Goal: Task Accomplishment & Management: Complete application form

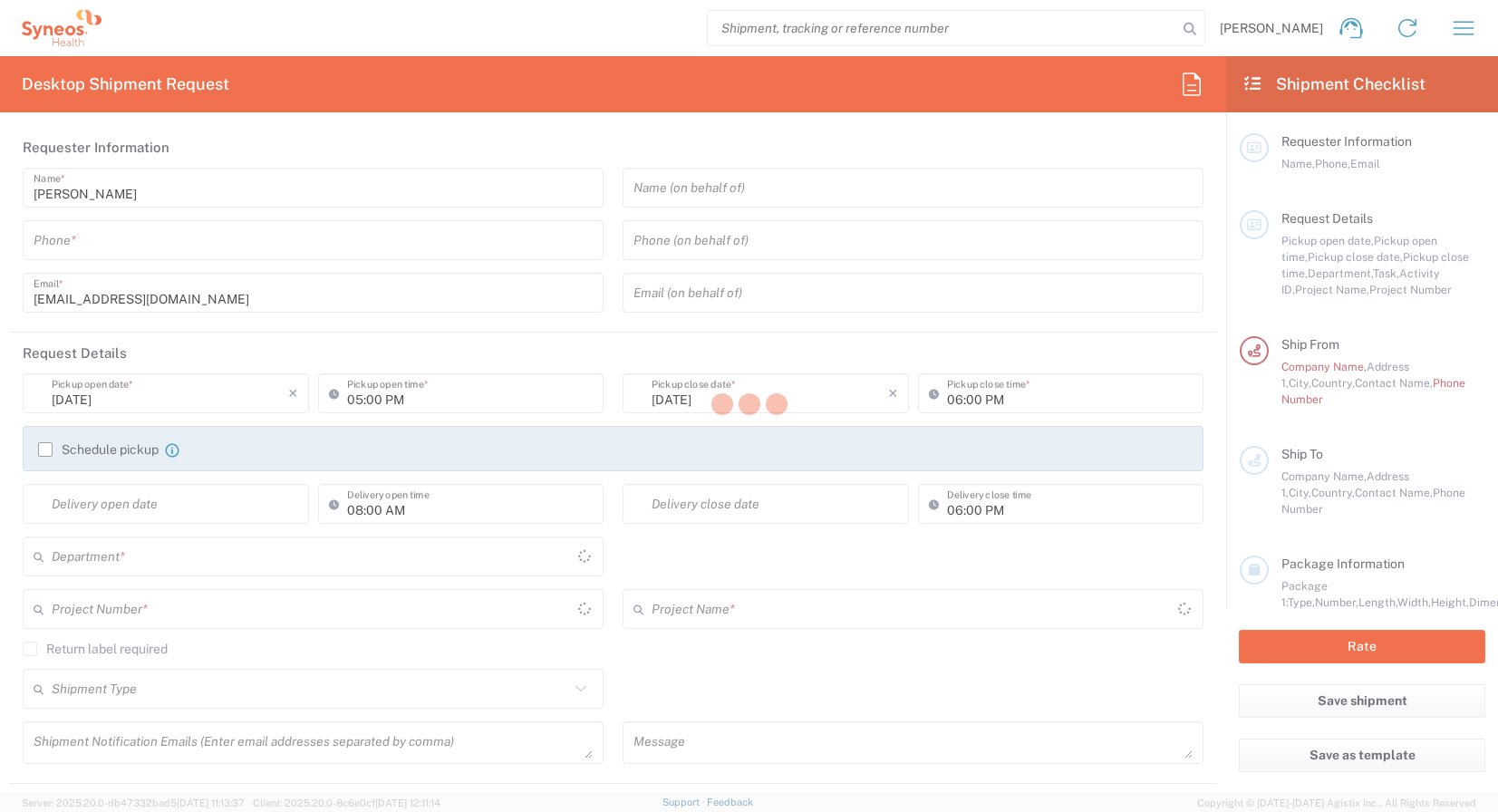
type input "England"
type input "3212"
type input "United Kingdom"
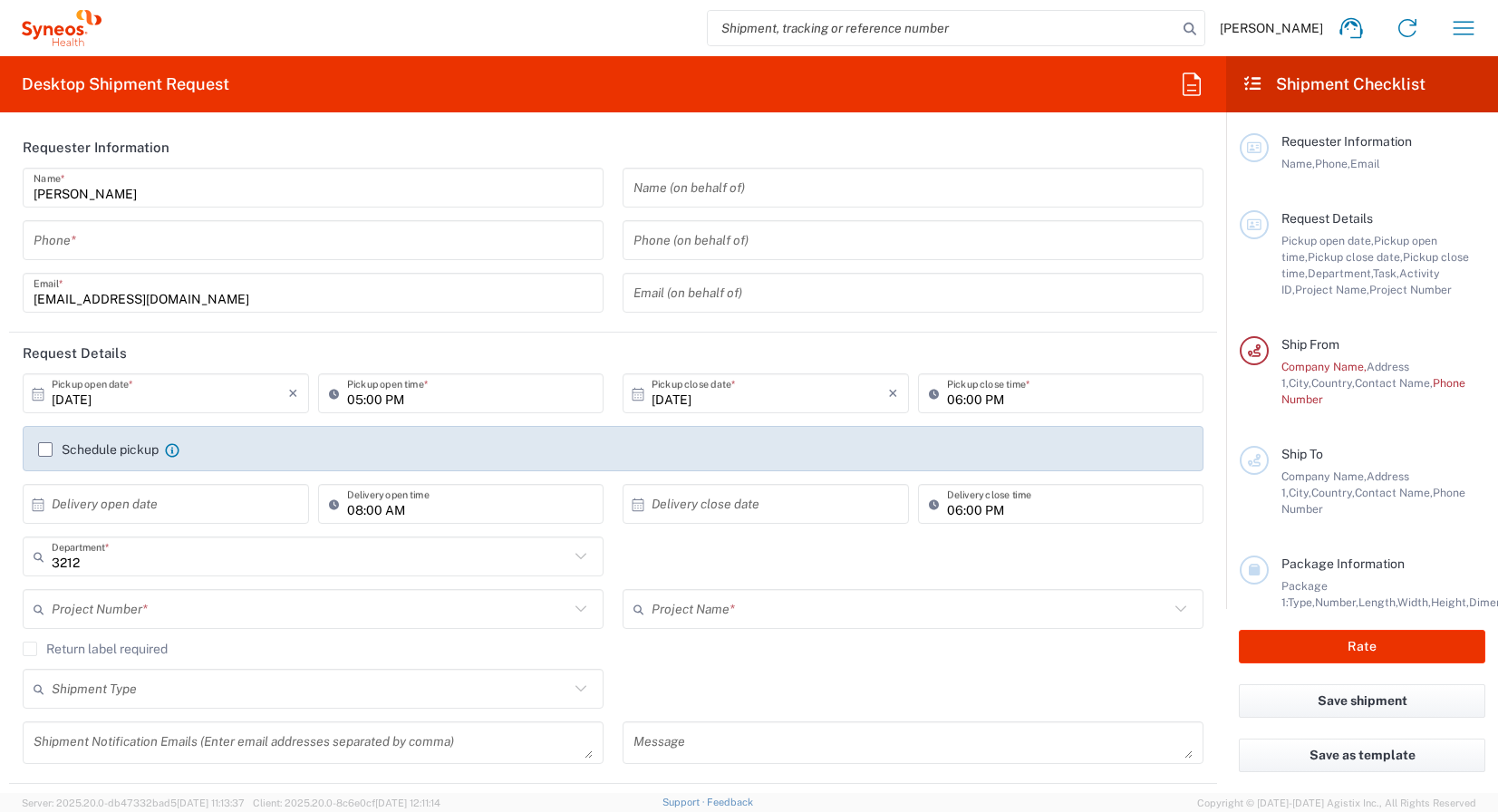
type input "Syneos Health UK Limited"
click at [264, 241] on input "tel" at bounding box center [314, 241] width 559 height 32
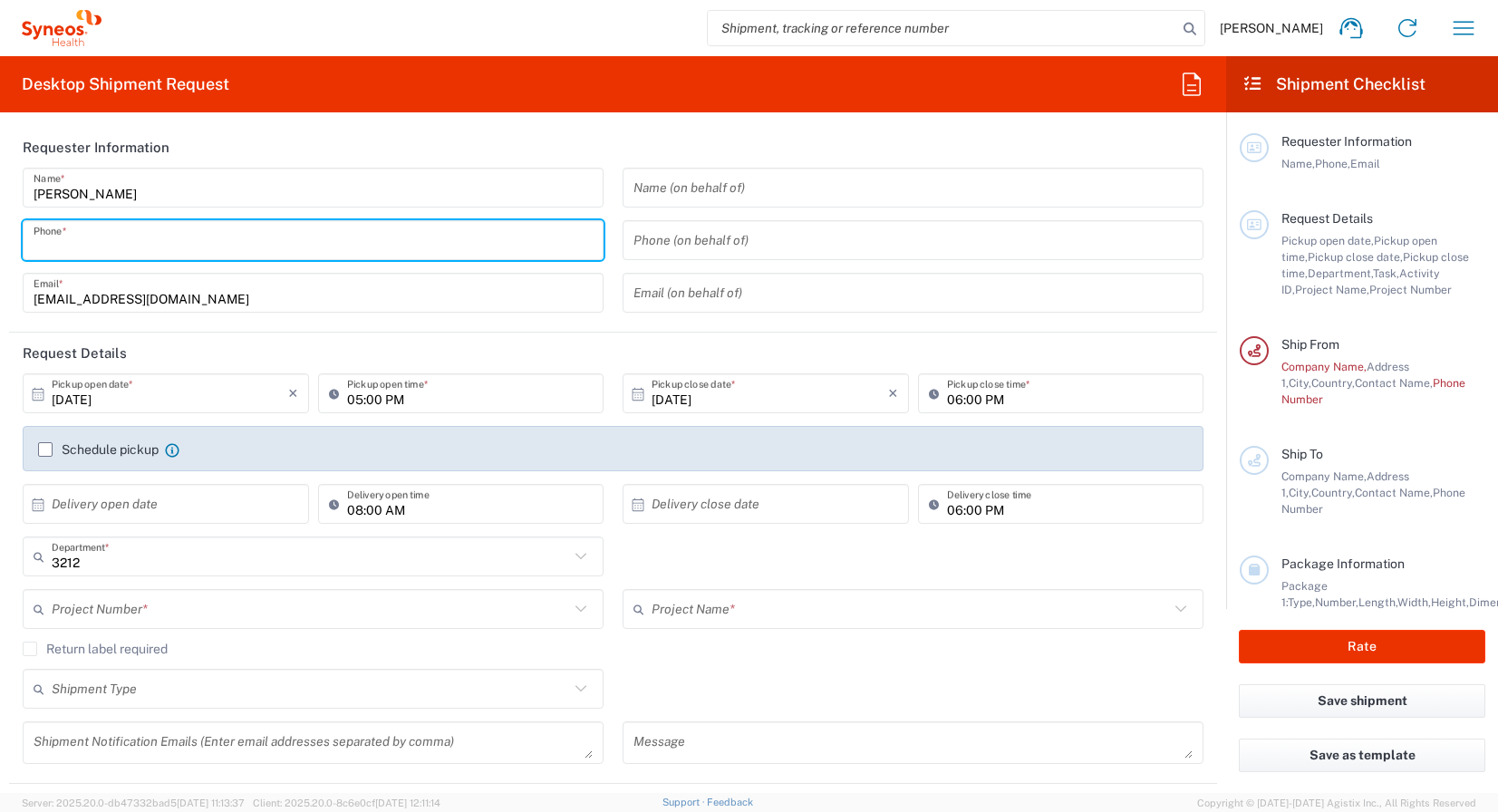
type input "07592134974"
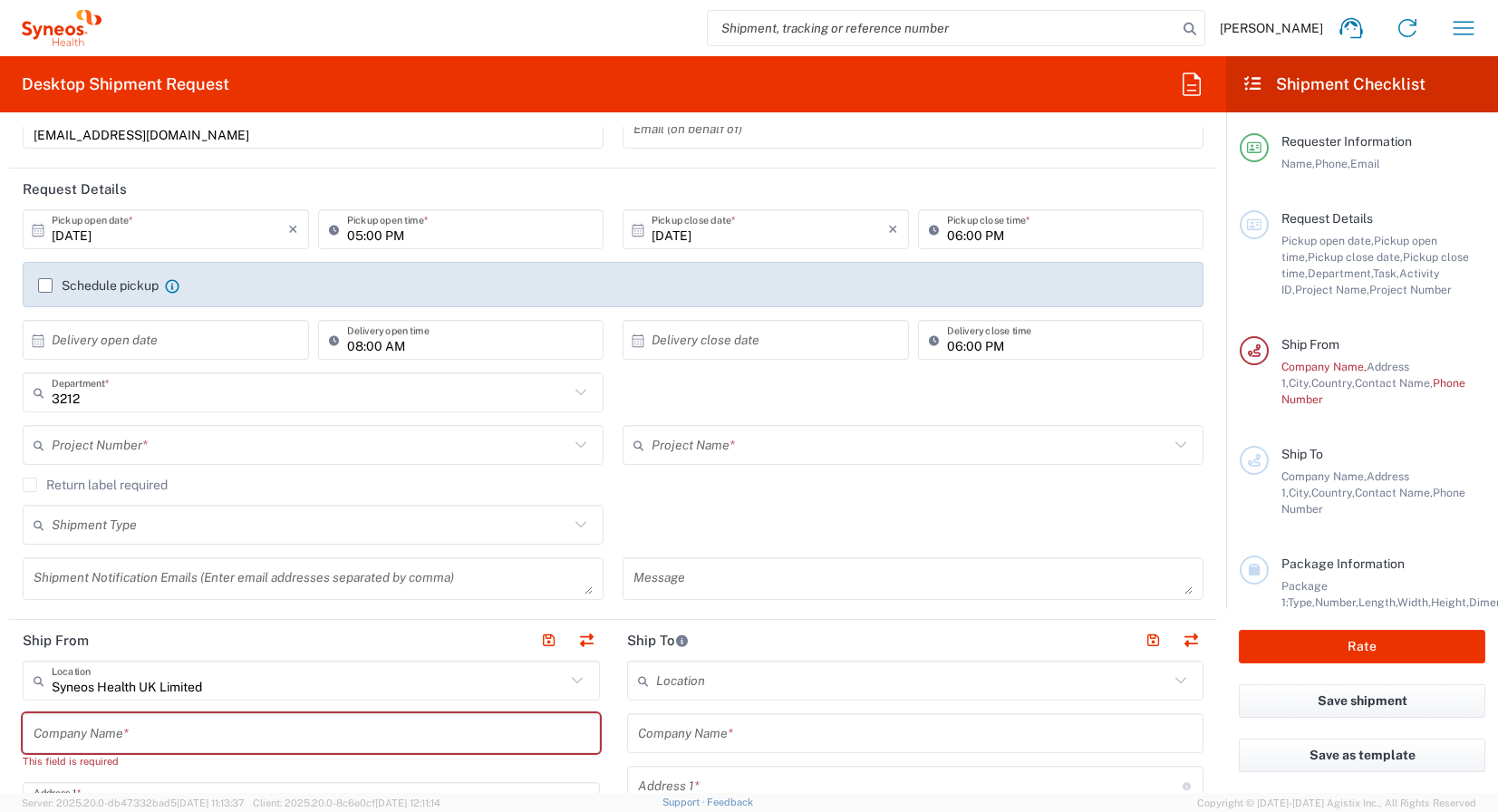
scroll to position [181, 0]
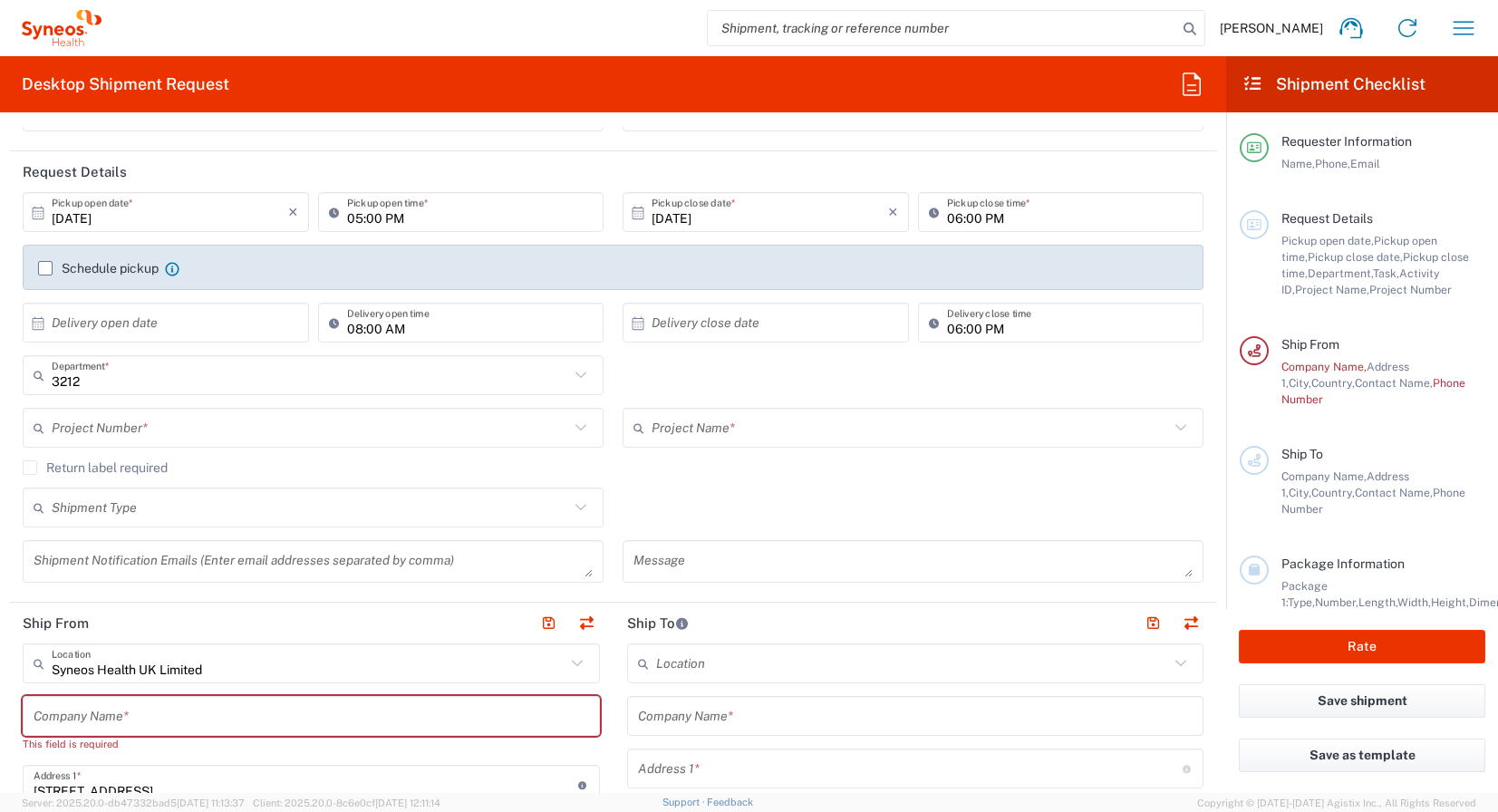
click at [381, 226] on input "05:00 PM" at bounding box center [471, 213] width 247 height 32
click at [411, 247] on div "Schedule pickup When scheduling a pickup please be sure to meet the following c…" at bounding box center [613, 268] width 1180 height 46
click at [353, 221] on input "05:00 PM" at bounding box center [471, 213] width 247 height 32
click at [159, 218] on input "10/06/2025" at bounding box center [170, 213] width 237 height 32
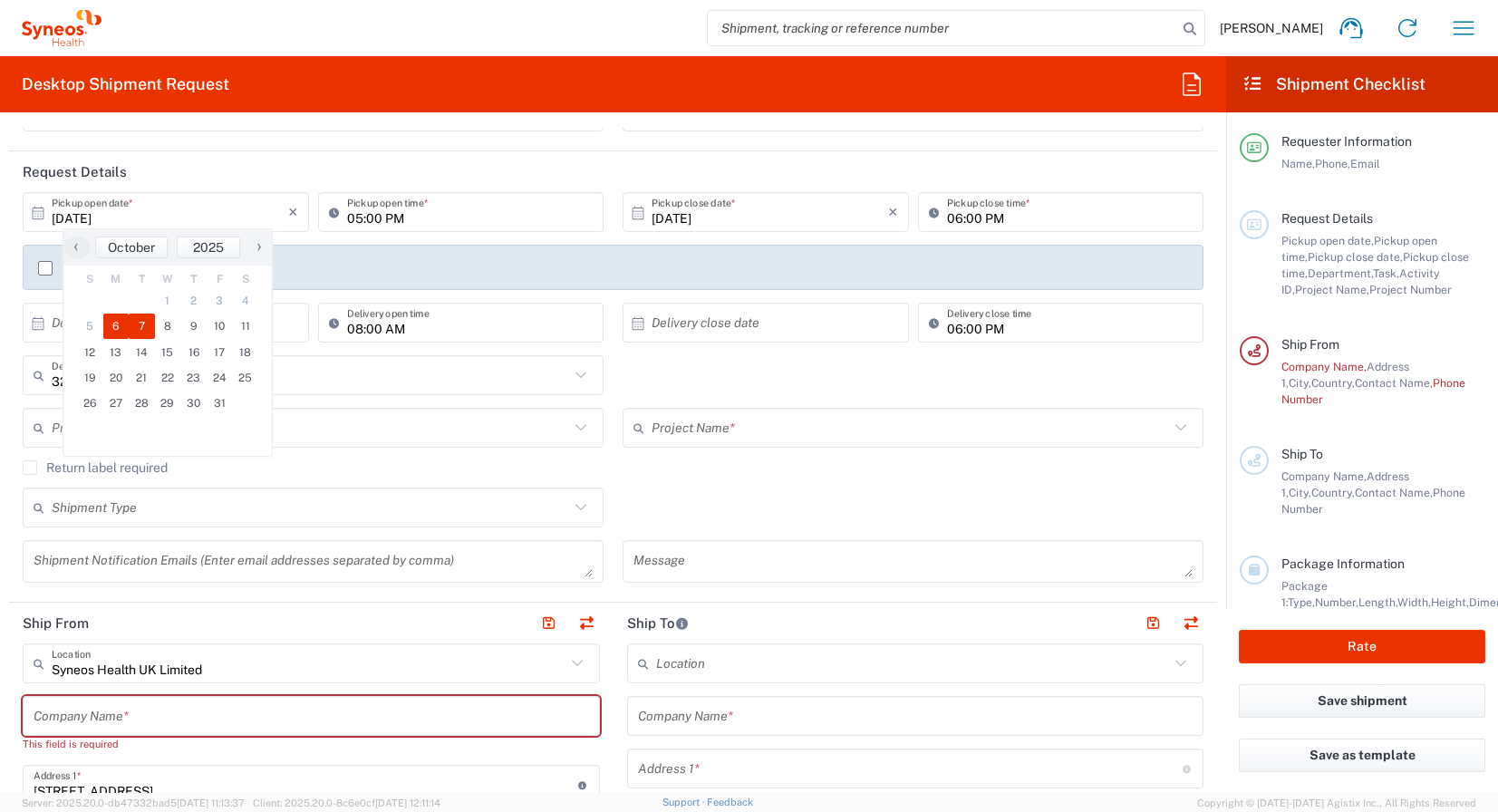
click at [129, 319] on span "7" at bounding box center [141, 325] width 26 height 25
type input "10/07/2025"
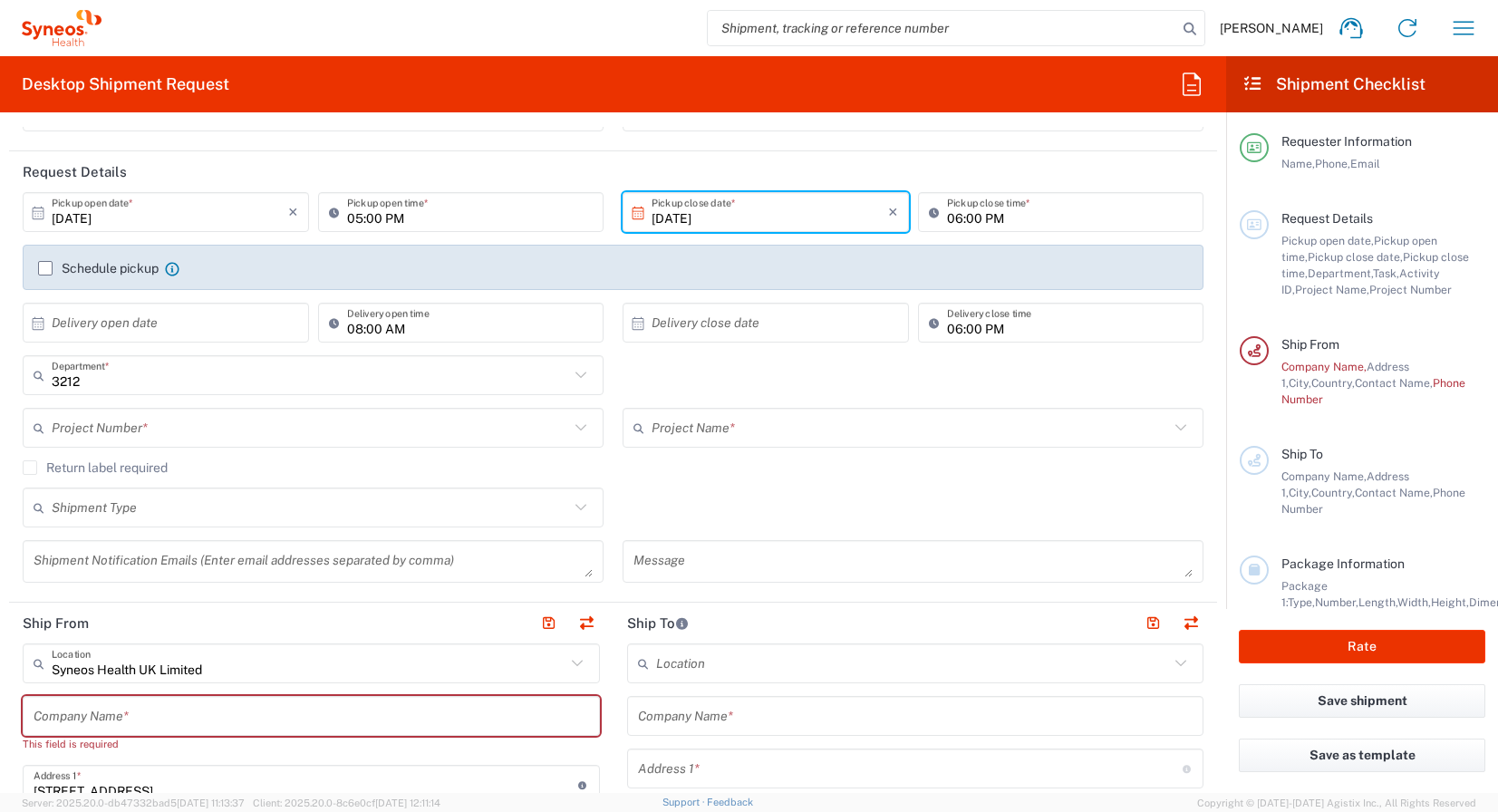
click at [379, 221] on input "05:00 PM" at bounding box center [471, 213] width 247 height 32
drag, startPoint x: 357, startPoint y: 221, endPoint x: 426, endPoint y: 243, distance: 72.4
click at [357, 222] on input "05:00 PM" at bounding box center [471, 213] width 247 height 32
click at [410, 214] on input "10:00 PM" at bounding box center [471, 213] width 247 height 32
type input "10:00 AM"
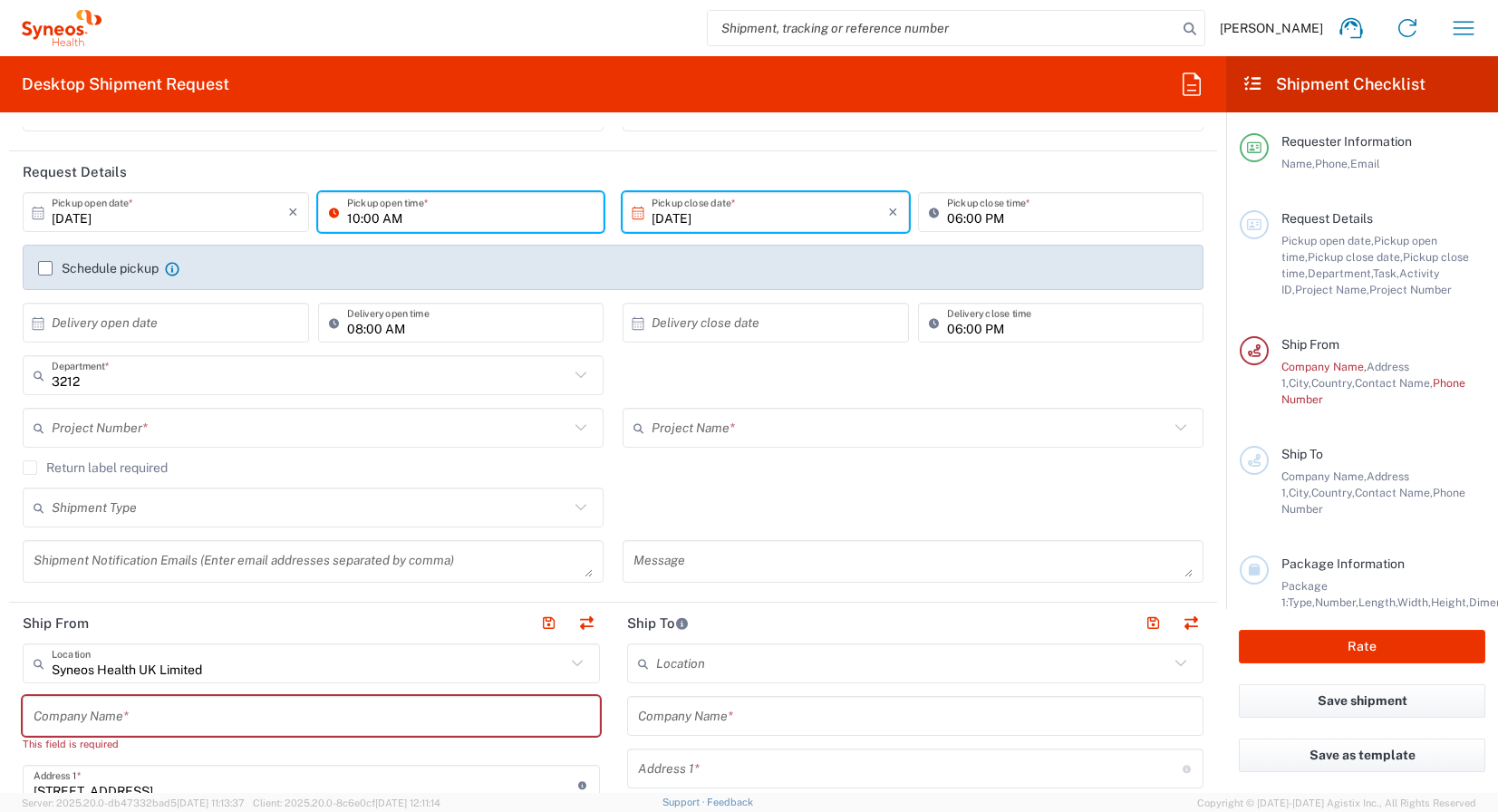
click at [448, 168] on header "Request Details" at bounding box center [613, 171] width 1208 height 41
click at [708, 221] on input "10/07/2025" at bounding box center [770, 213] width 237 height 32
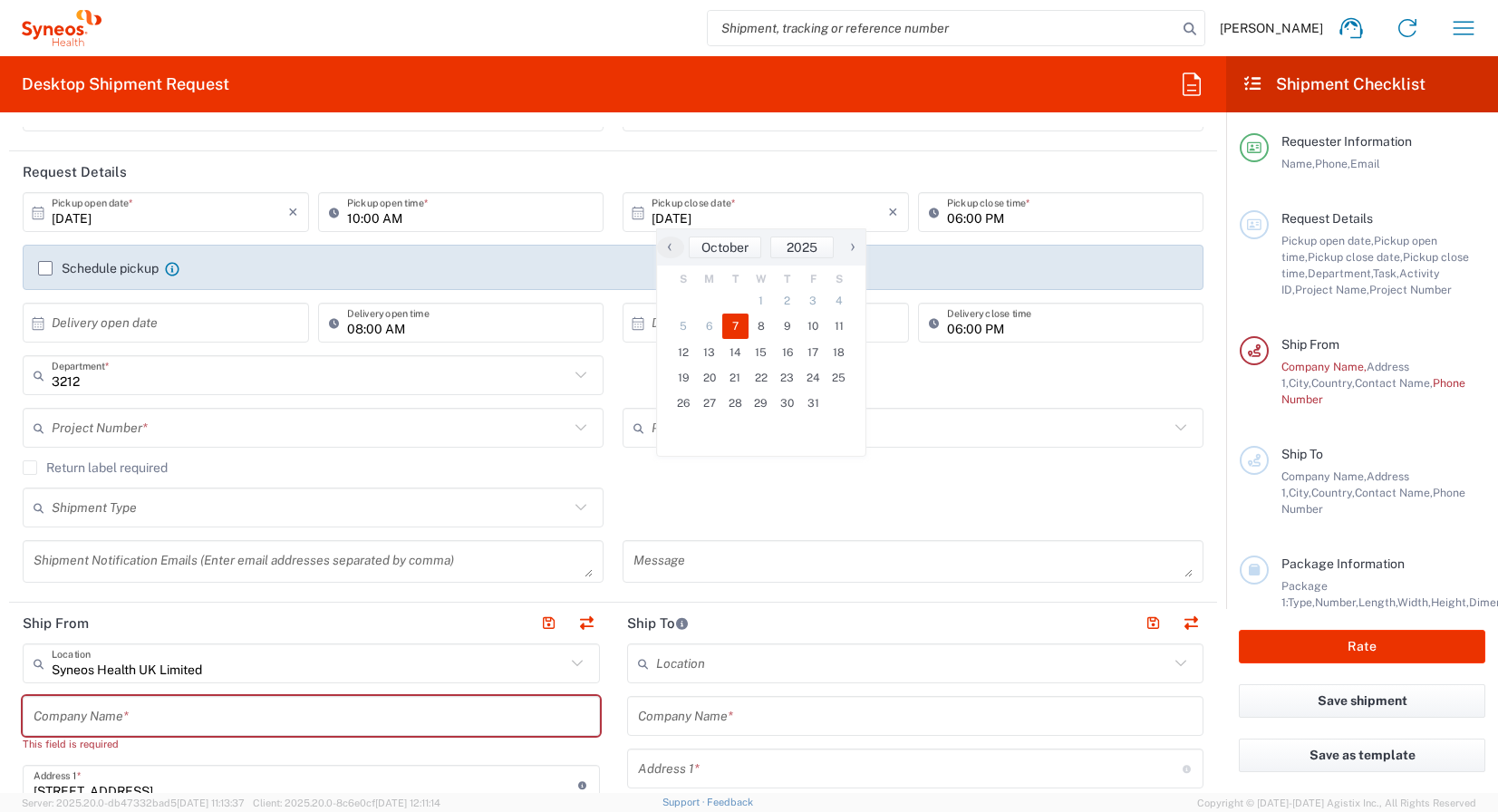
click at [738, 324] on span "7" at bounding box center [736, 325] width 26 height 25
click at [741, 320] on span "7" at bounding box center [736, 325] width 26 height 25
click at [959, 215] on input "06:00 PM" at bounding box center [1070, 213] width 247 height 32
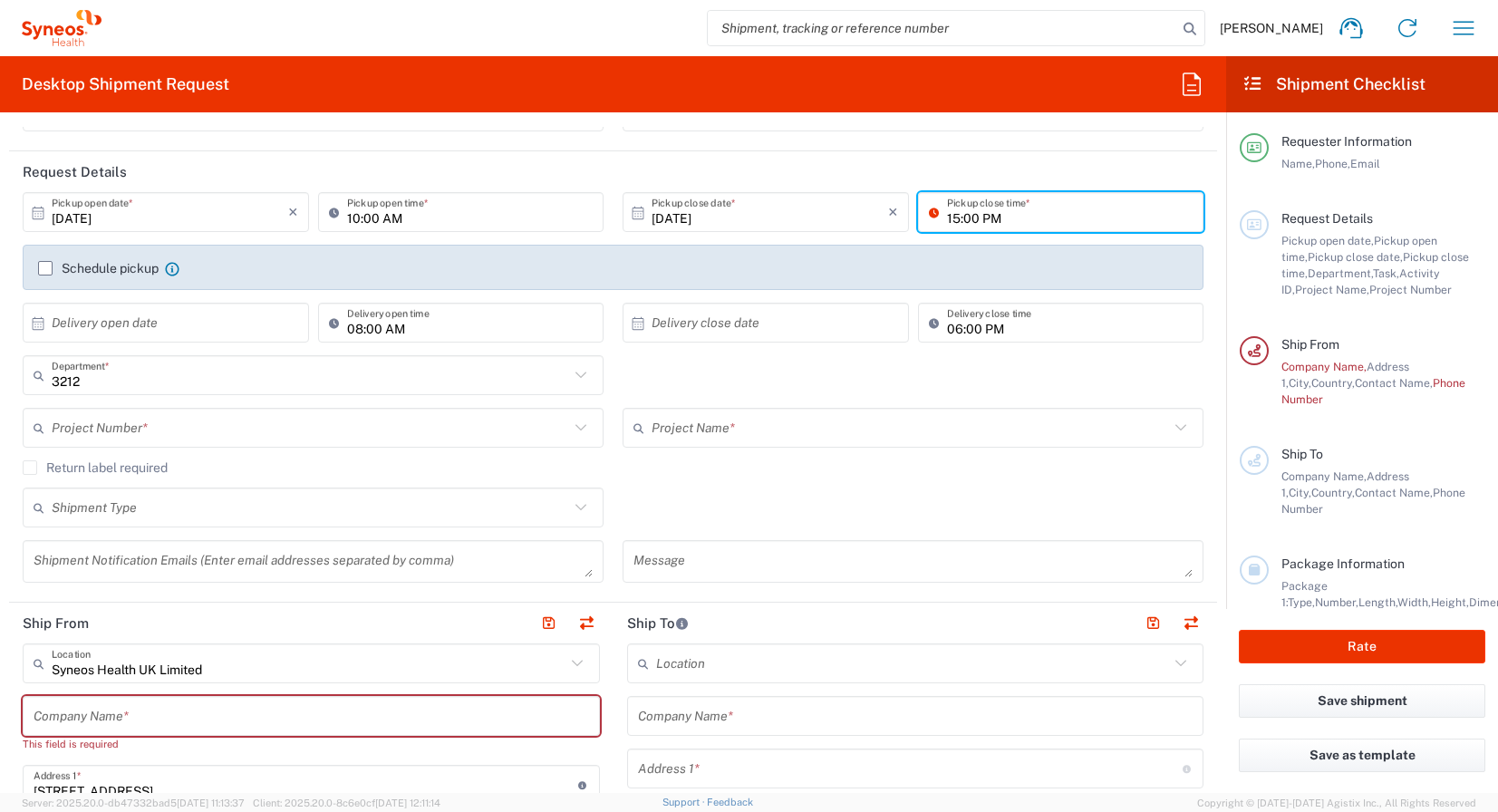
type input "15:00 PM"
click at [1005, 163] on header "Request Details" at bounding box center [613, 171] width 1208 height 41
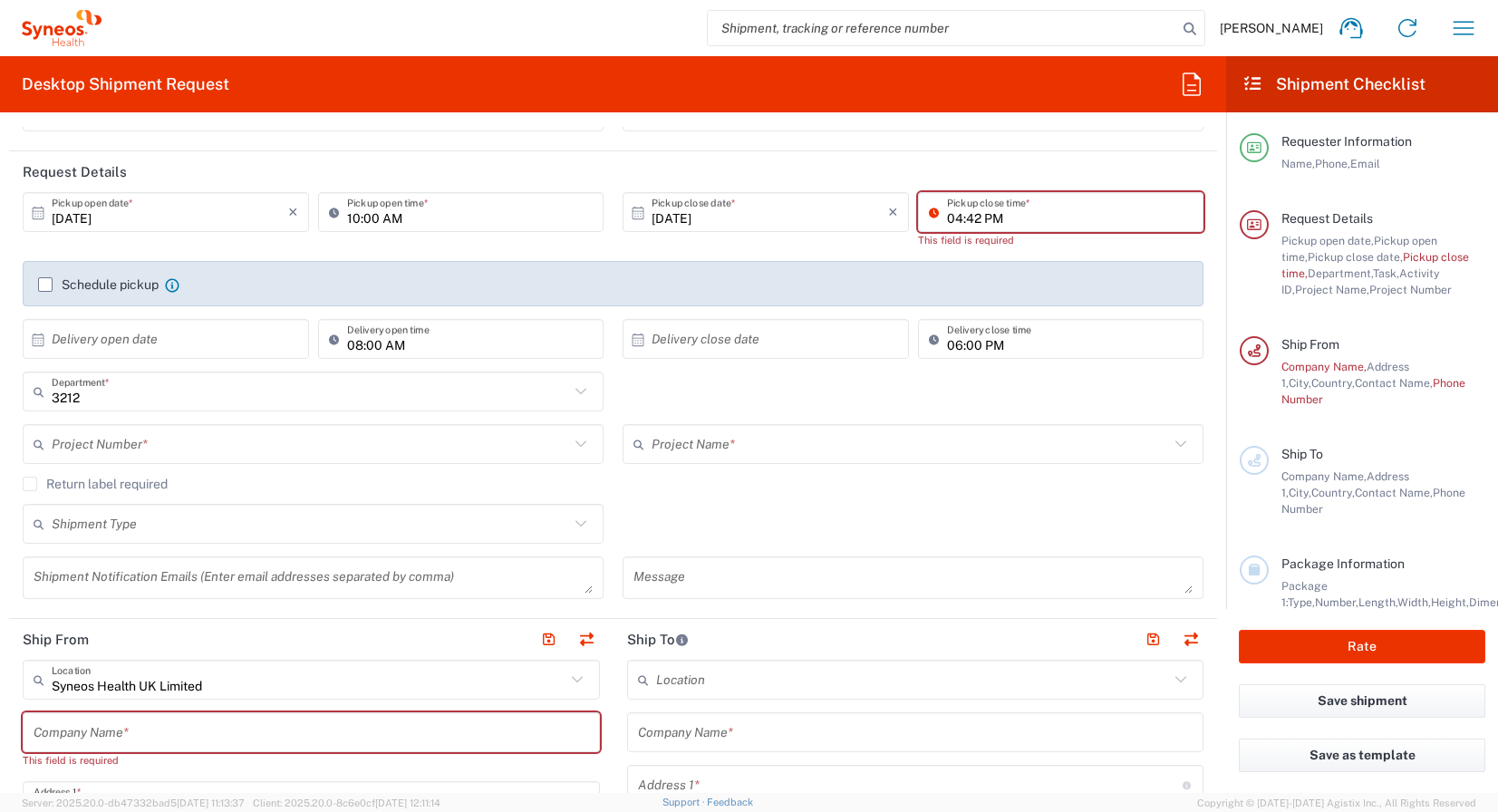
click at [1005, 221] on input "04:42 PM" at bounding box center [1070, 213] width 247 height 32
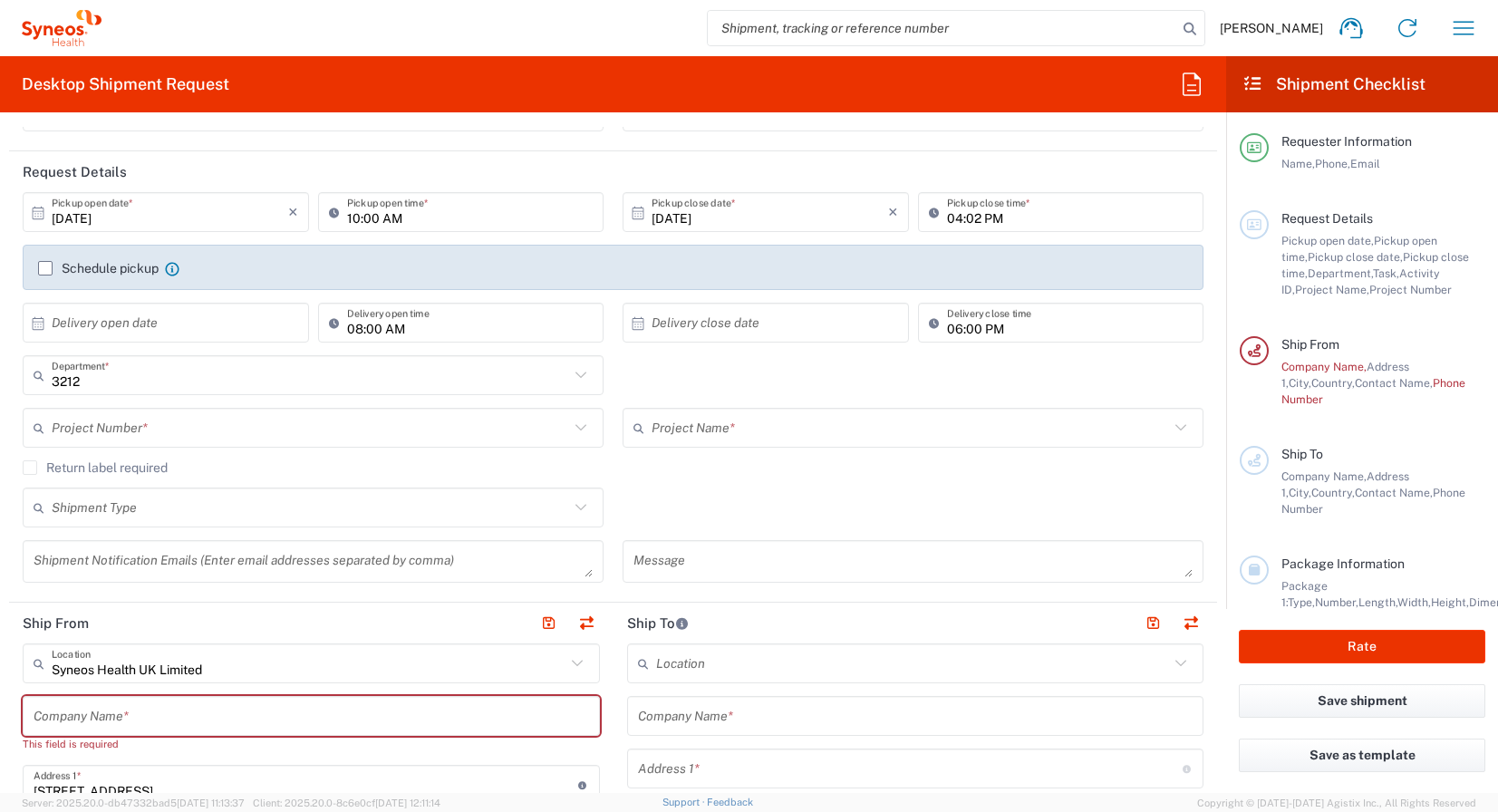
click at [993, 175] on header "Request Details" at bounding box center [613, 171] width 1208 height 41
click at [962, 219] on input "04:02 PM" at bounding box center [1070, 213] width 247 height 32
type input "04:00 PM"
click at [1026, 142] on div "Name (on behalf of) Phone (on behalf of) Email (on behalf of)" at bounding box center [913, 65] width 600 height 157
click at [47, 270] on label "Schedule pickup" at bounding box center [98, 268] width 120 height 15
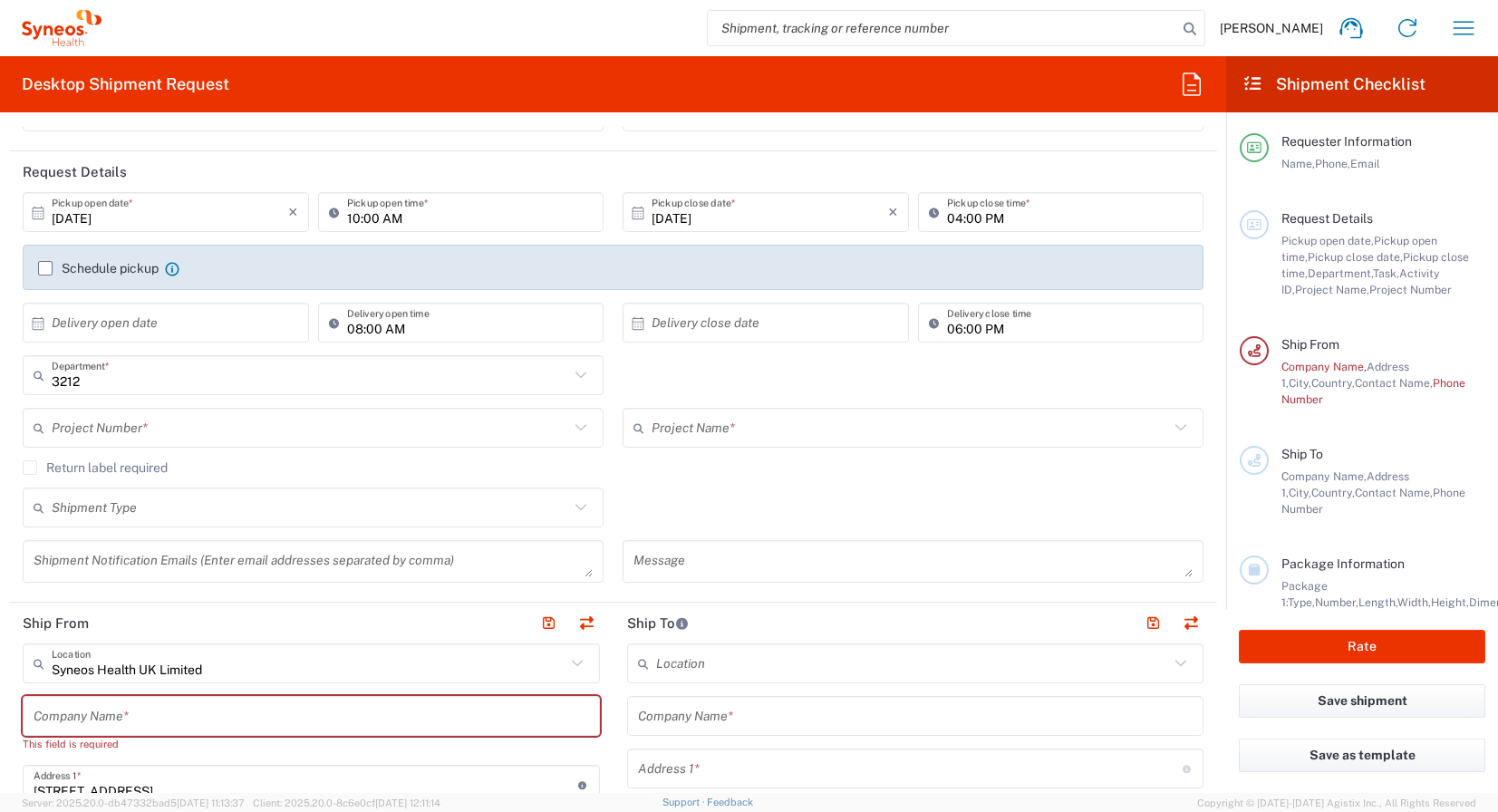
click at [46, 268] on input "Schedule pickup" at bounding box center [46, 268] width 0 height 0
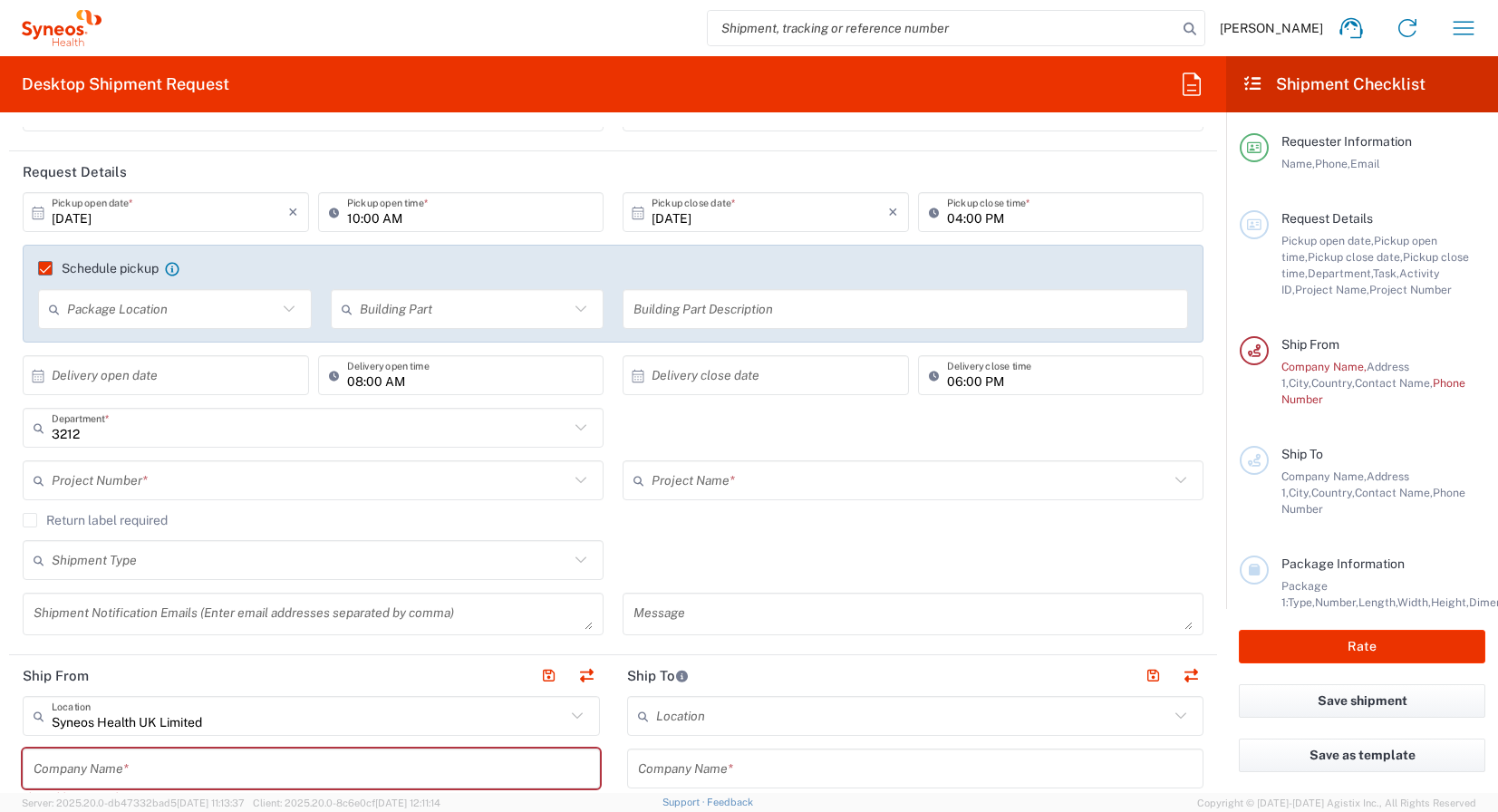
click at [148, 312] on input "text" at bounding box center [171, 309] width 210 height 32
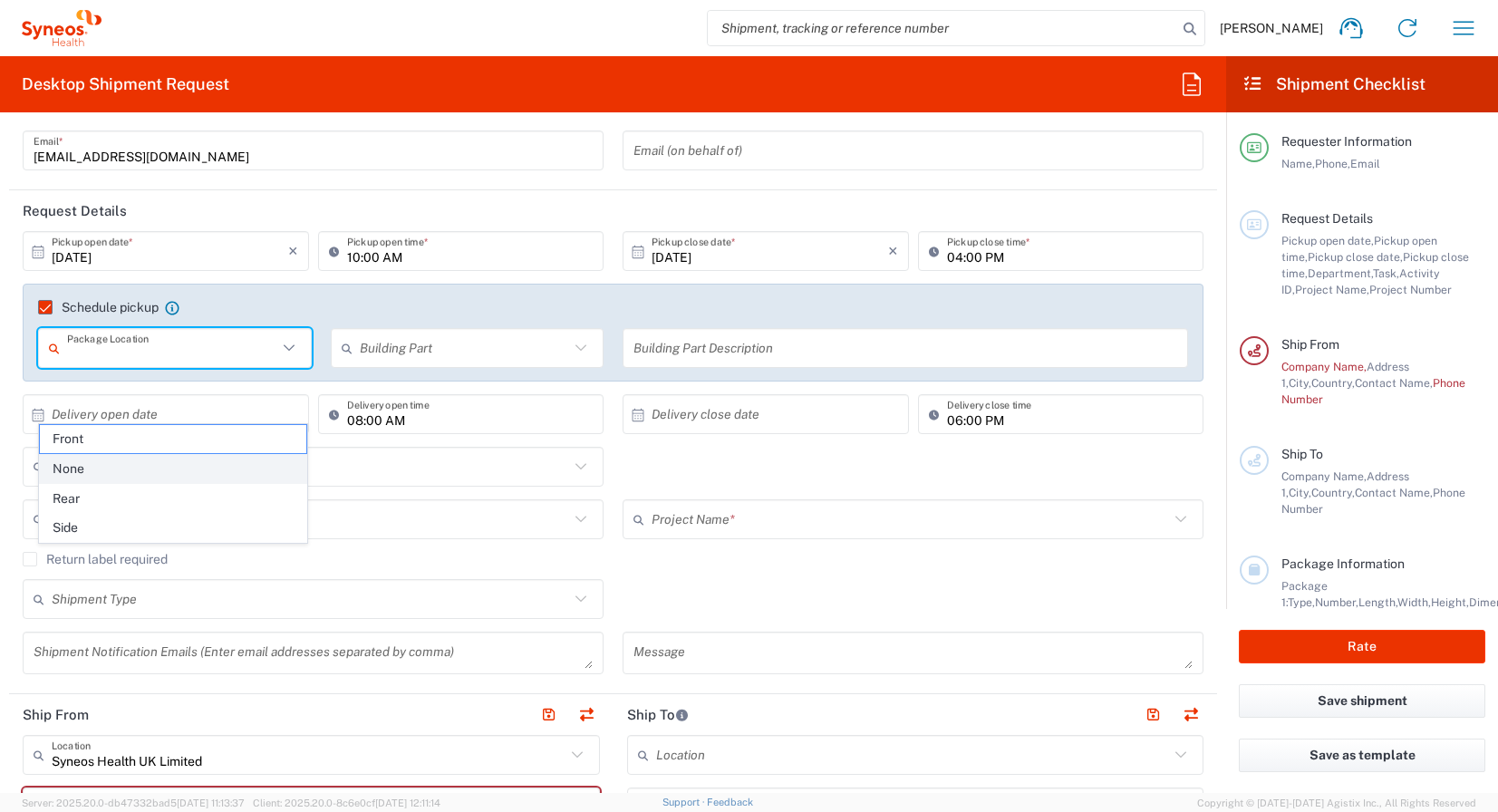
scroll to position [91, 0]
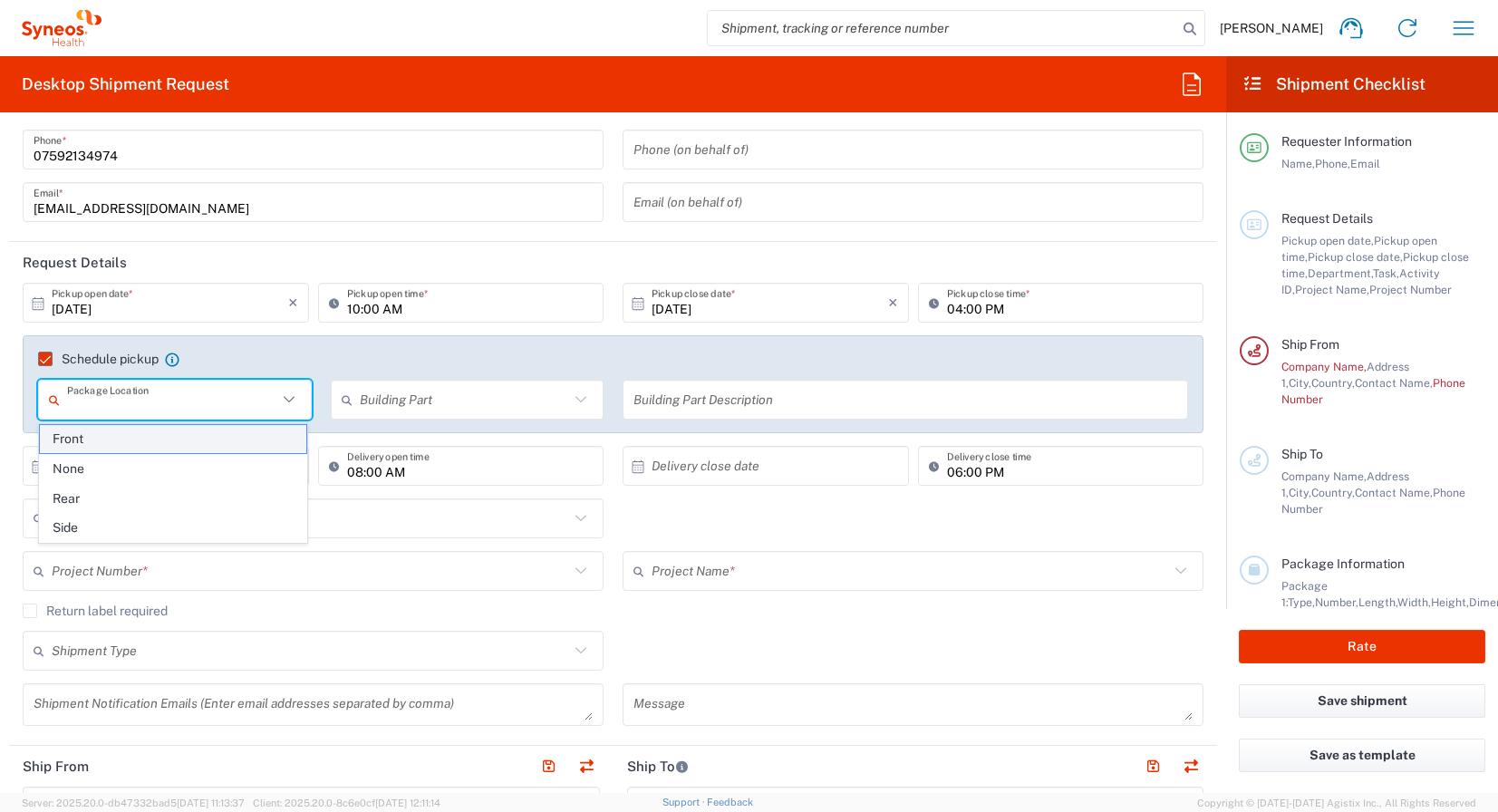
click at [109, 435] on span "Front" at bounding box center [173, 439] width 267 height 28
type input "Front"
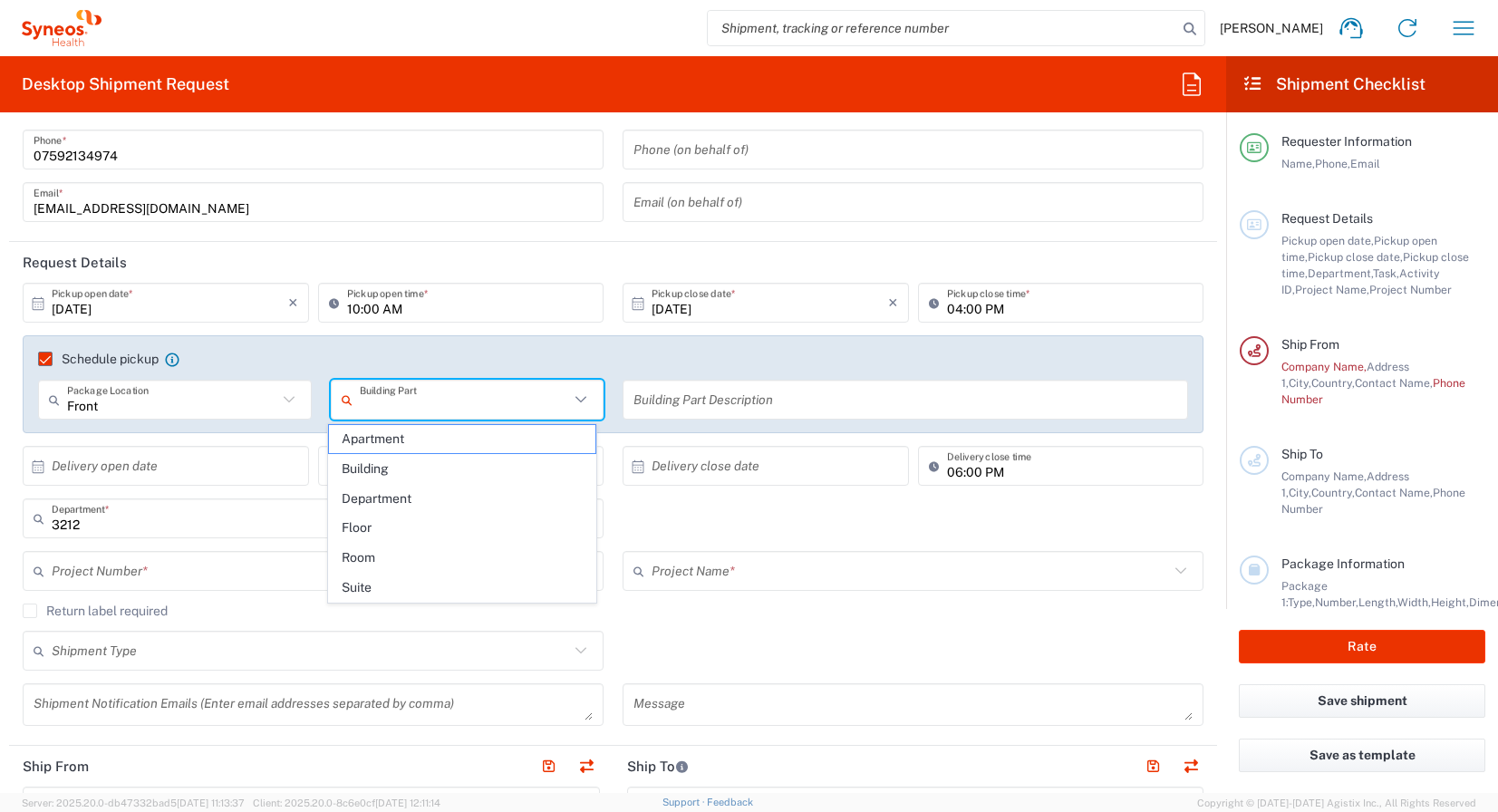
click at [435, 397] on input "text" at bounding box center [464, 400] width 210 height 32
click at [410, 462] on span "Building" at bounding box center [462, 469] width 267 height 28
type input "Building"
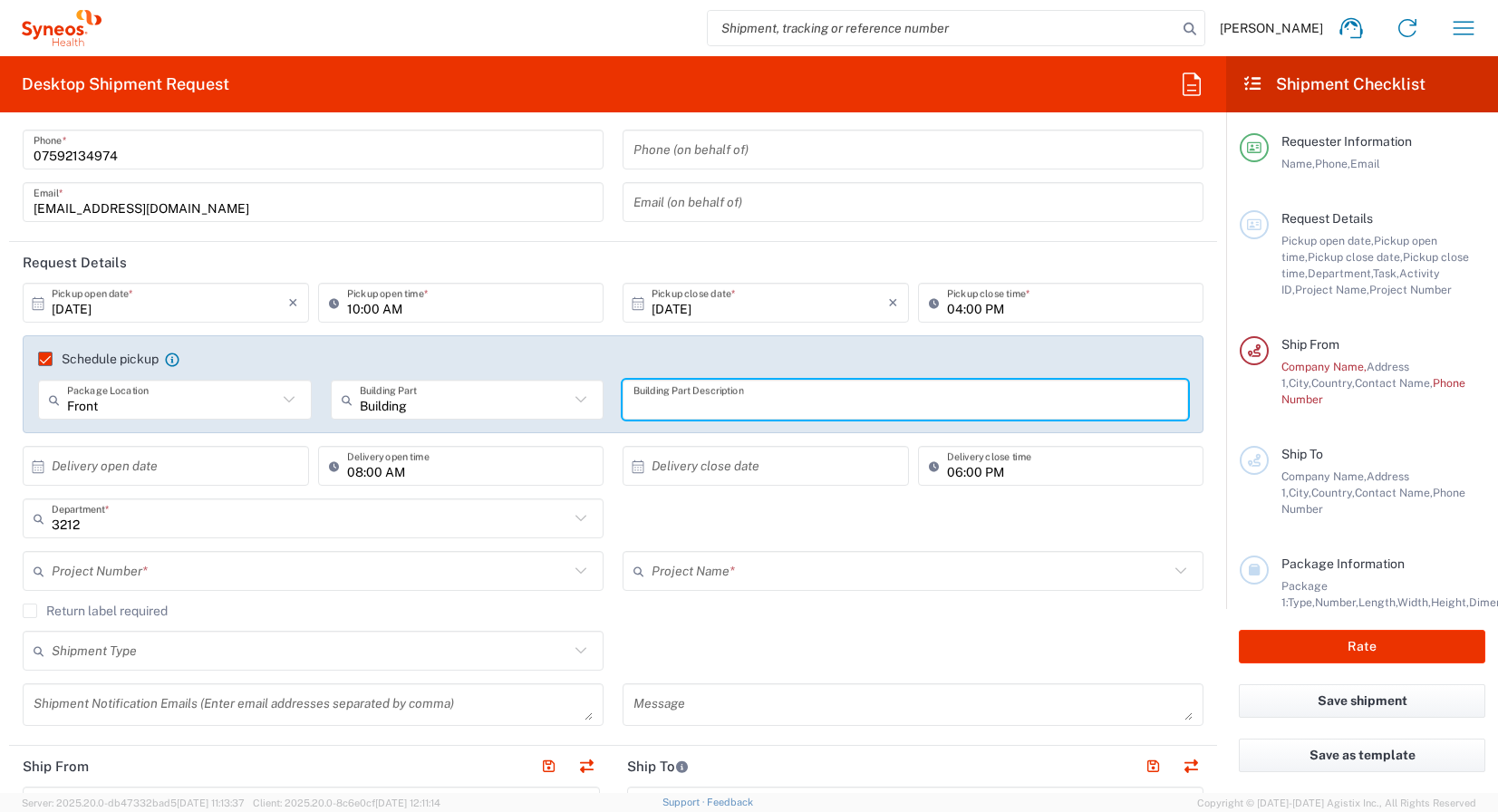
click at [731, 399] on input "text" at bounding box center [905, 400] width 543 height 32
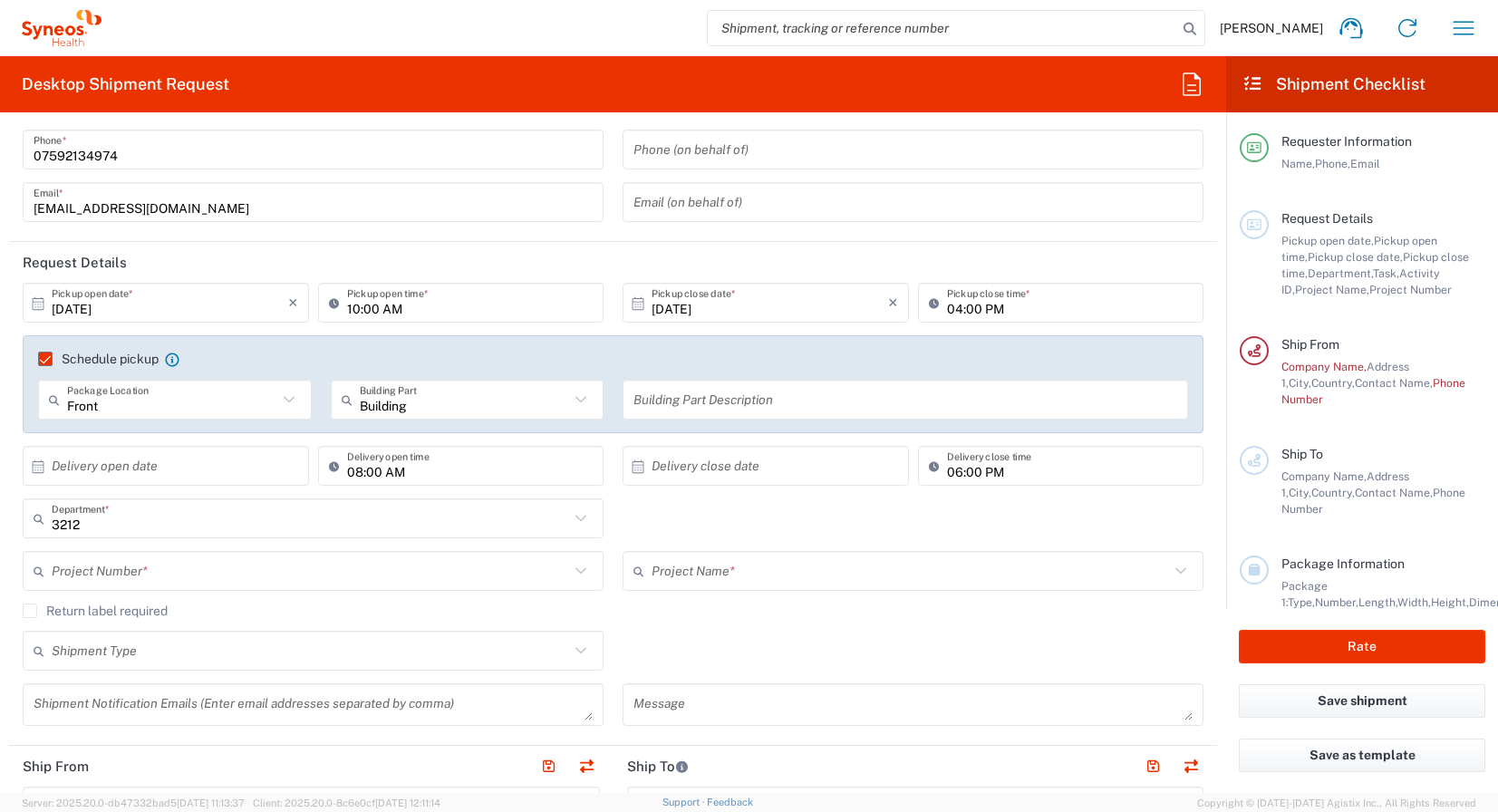
click at [758, 343] on div "Schedule pickup When scheduling a pickup please be sure to meet the following c…" at bounding box center [613, 384] width 1180 height 98
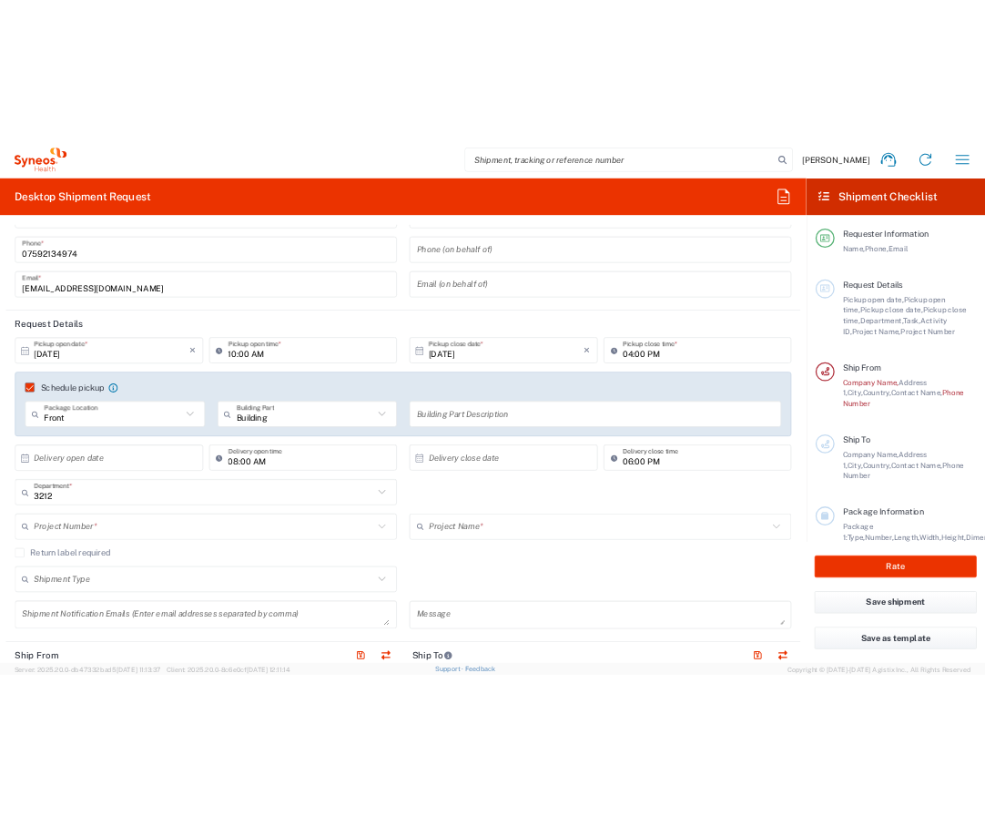
scroll to position [0, 0]
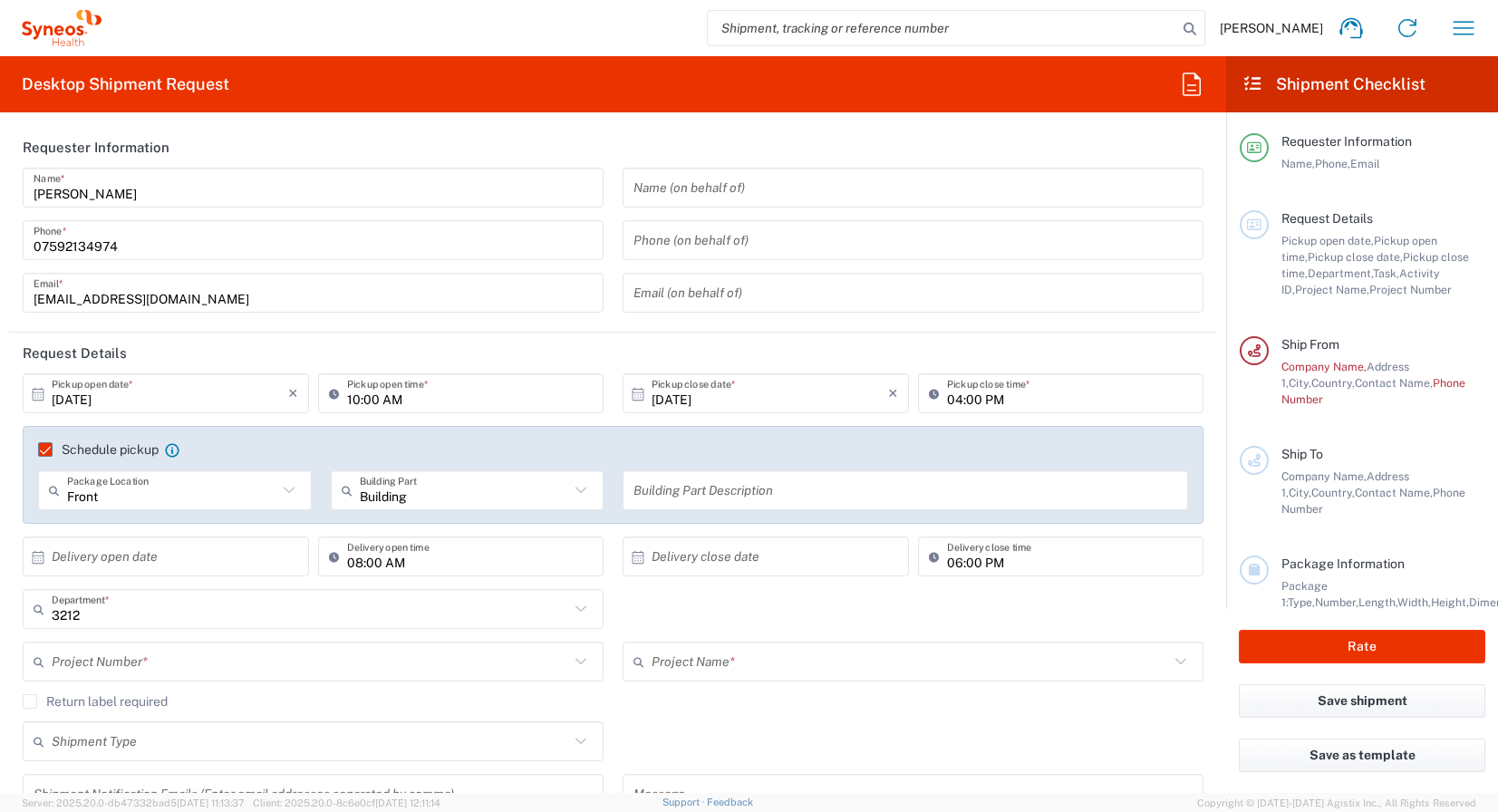
drag, startPoint x: 618, startPoint y: 28, endPoint x: 1341, endPoint y: 51, distance: 723.4
click at [618, 28] on div "Mari-Lenna Issaias Home Shipment estimator Shipment tracking Desktop shipment r…" at bounding box center [796, 28] width 1391 height 44
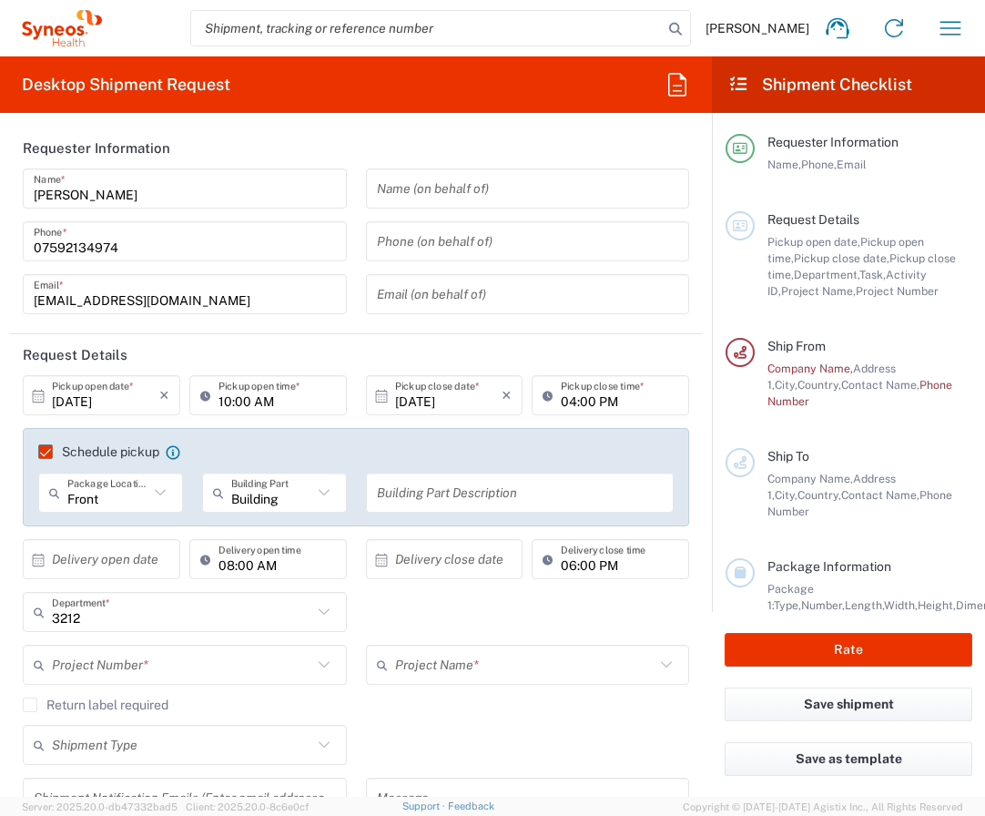
click at [103, 401] on input "10/07/2025" at bounding box center [105, 396] width 107 height 32
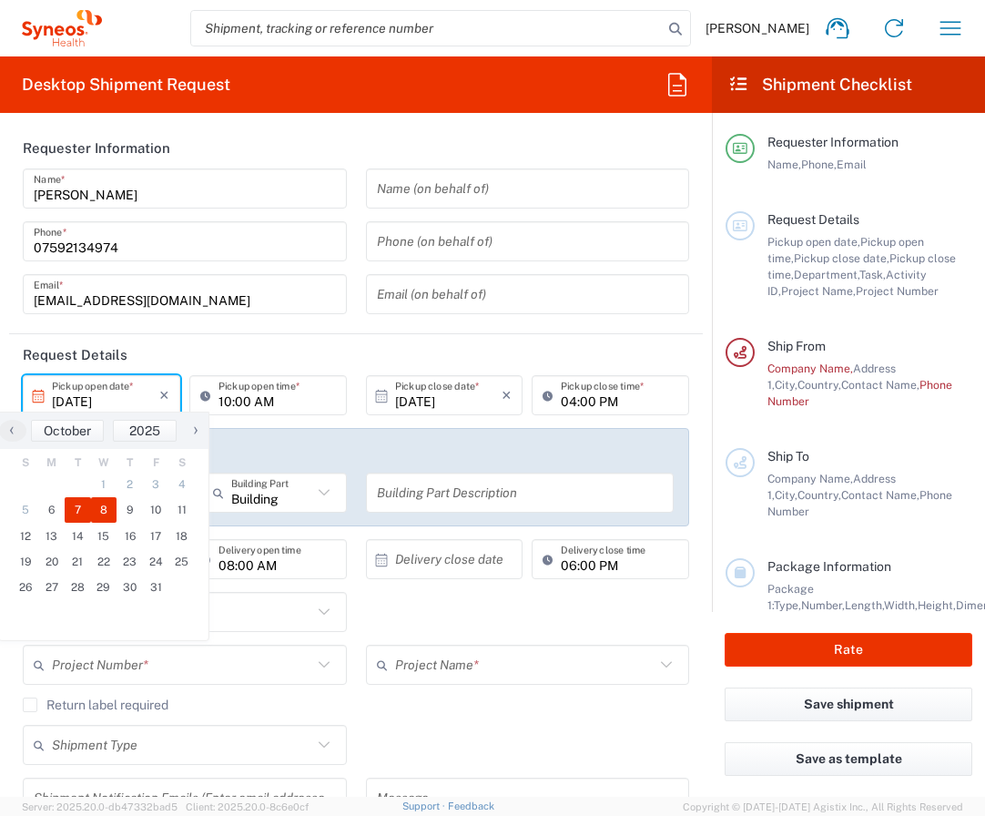
click at [103, 512] on span "8" at bounding box center [104, 509] width 26 height 25
type input "10/08/2025"
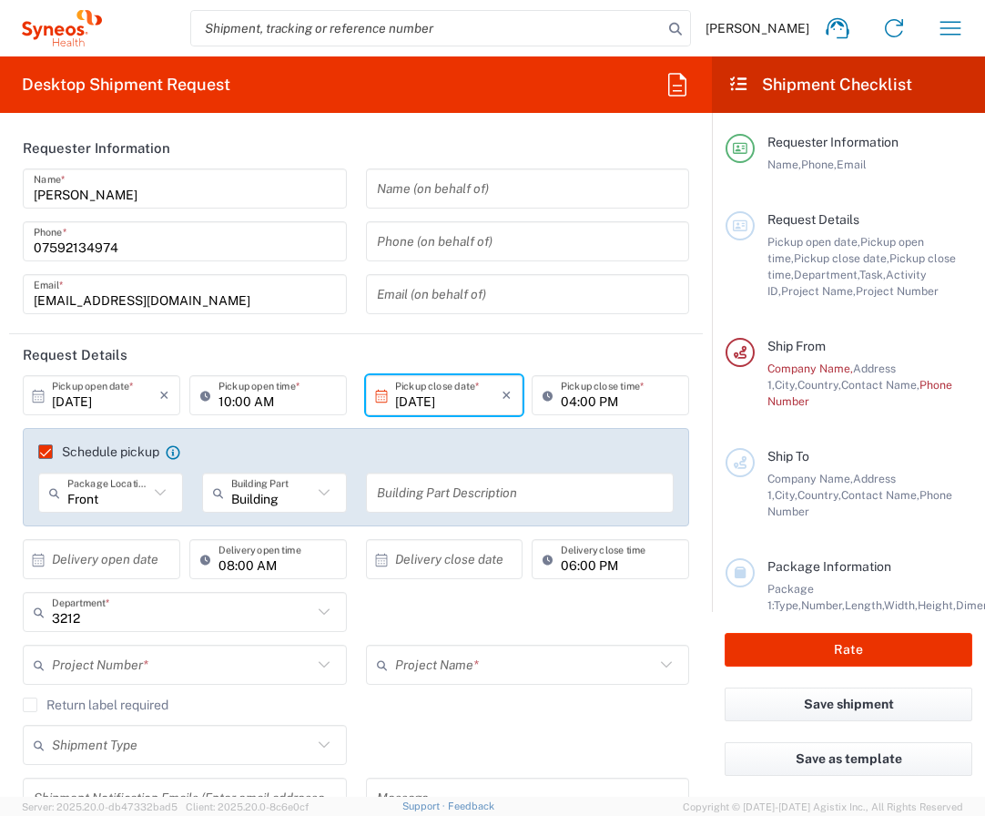
click at [413, 403] on input "10/08/2025" at bounding box center [448, 396] width 107 height 32
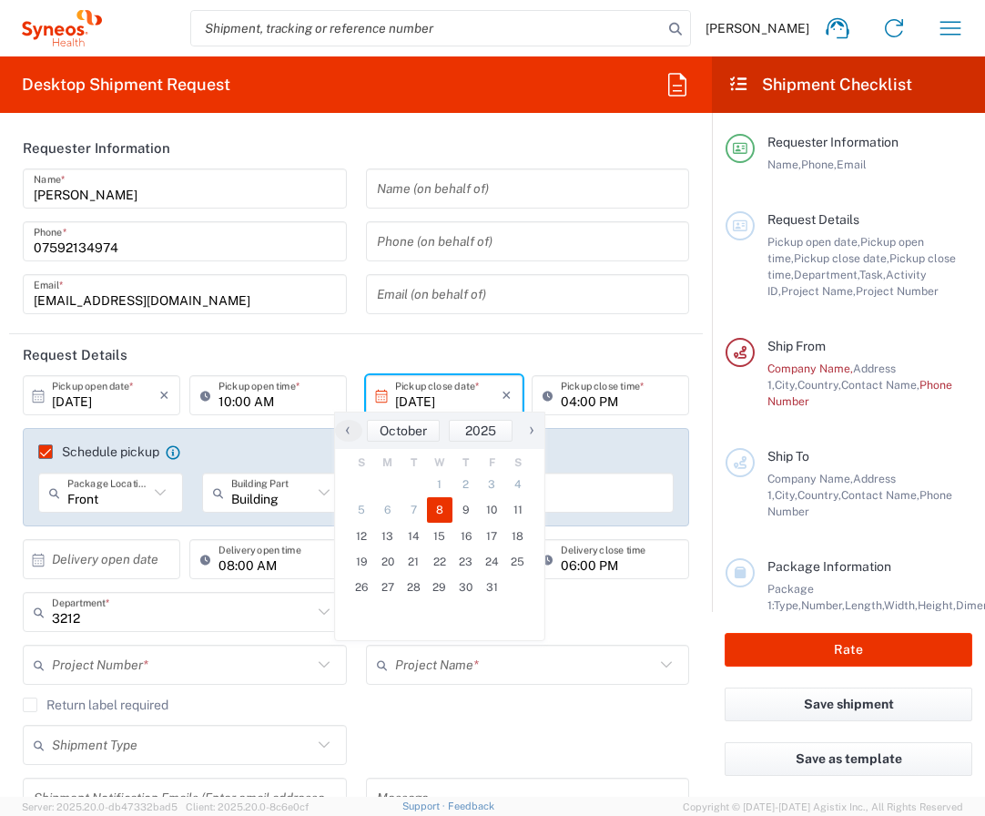
click at [440, 508] on span "8" at bounding box center [440, 509] width 26 height 25
click at [459, 335] on header "Request Details" at bounding box center [356, 354] width 694 height 41
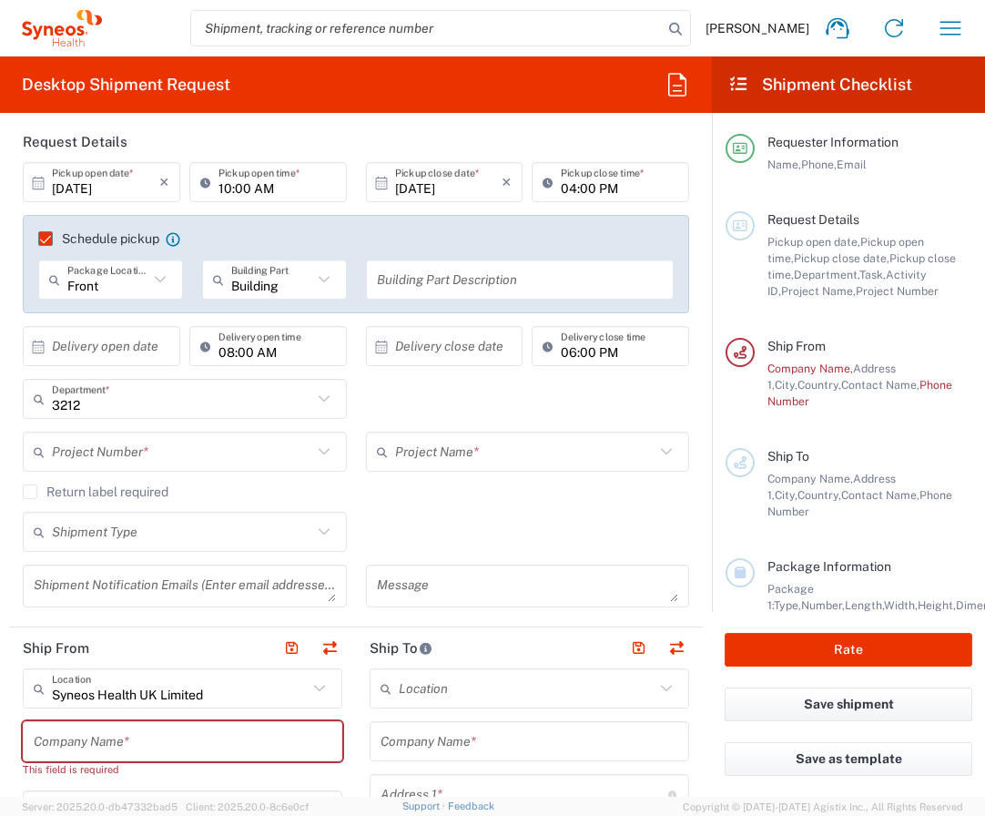
scroll to position [273, 0]
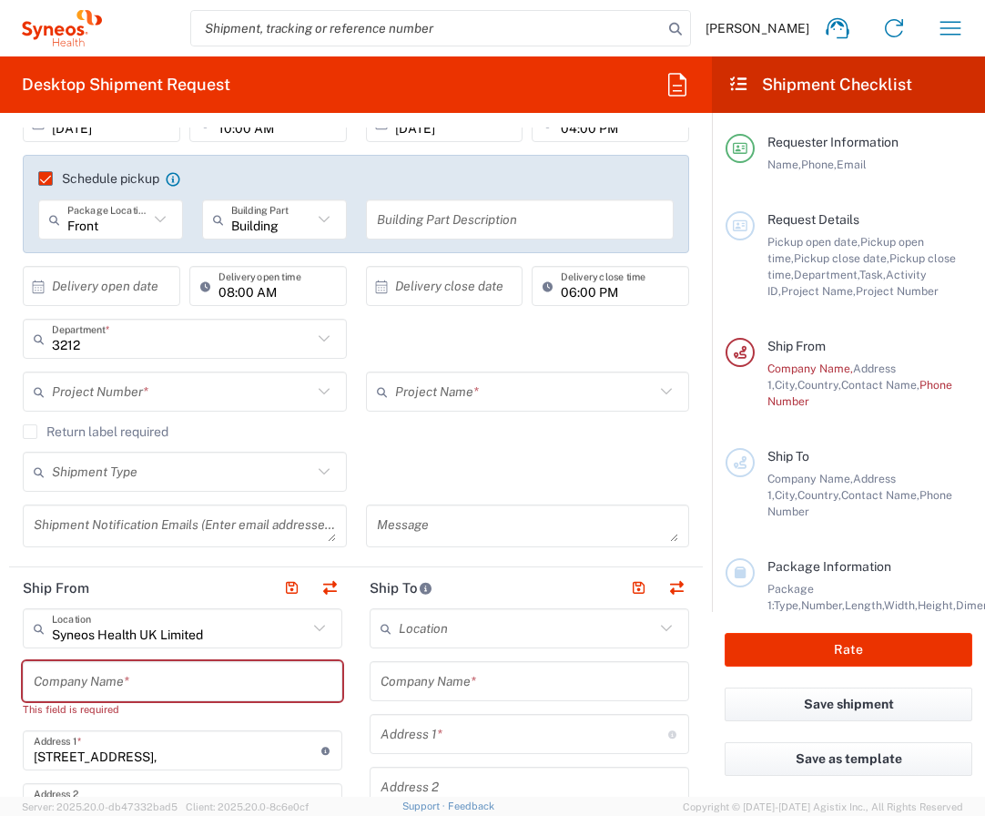
click at [334, 399] on div "Project Number *" at bounding box center [185, 391] width 324 height 40
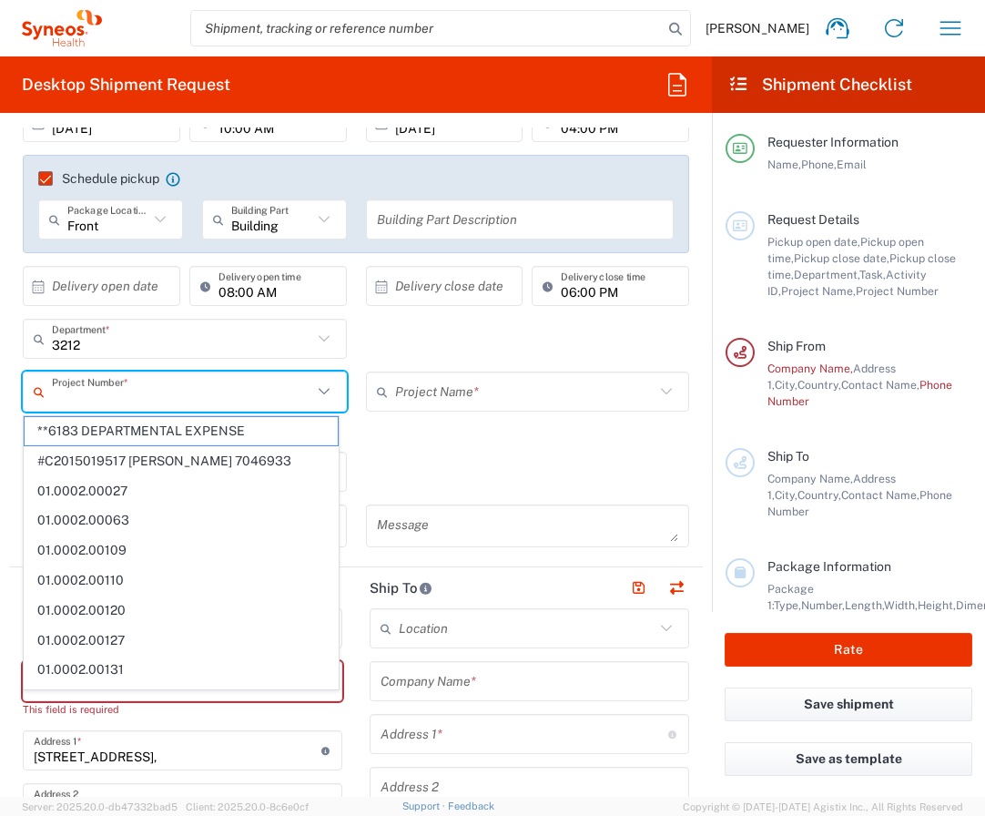
click at [317, 398] on icon at bounding box center [324, 392] width 24 height 24
click at [242, 432] on span "**6183 DEPARTMENTAL EXPENSE" at bounding box center [181, 431] width 313 height 28
type input "**6183 DEPARTMENTAL EXPENSE"
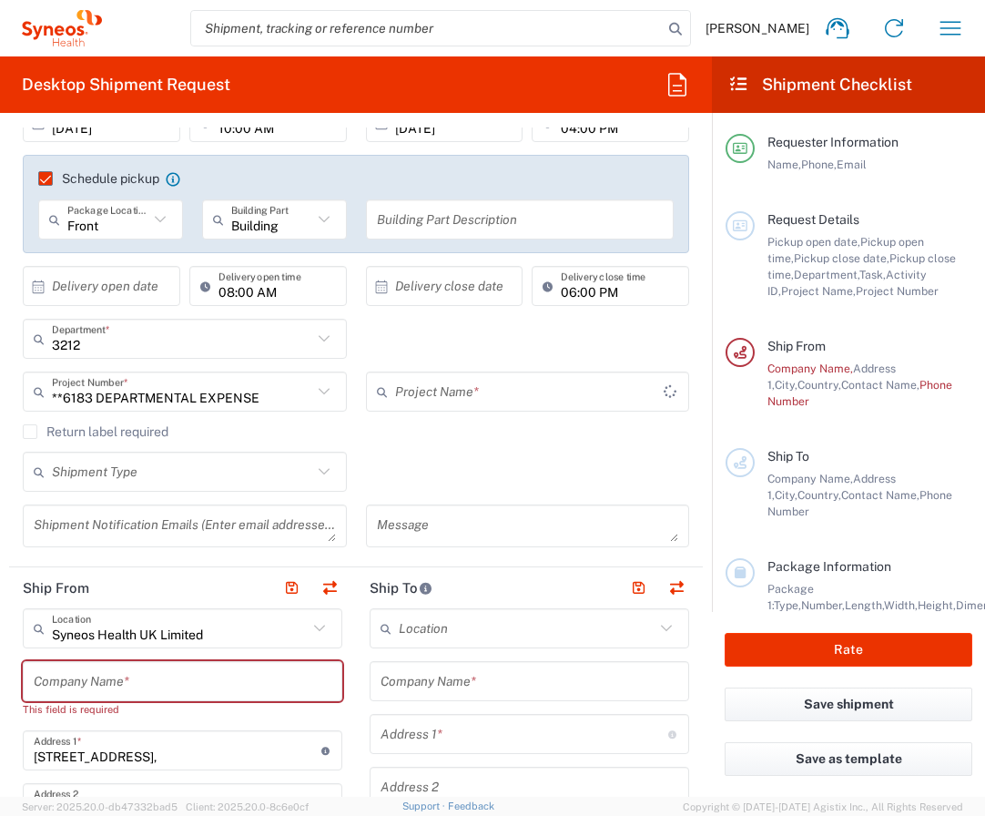
type input "6183"
type input "**6183 DEPARTMENTAL EXPENSE"
click at [298, 388] on input "**6183 DEPARTMENTAL EXPENSE" at bounding box center [182, 392] width 260 height 32
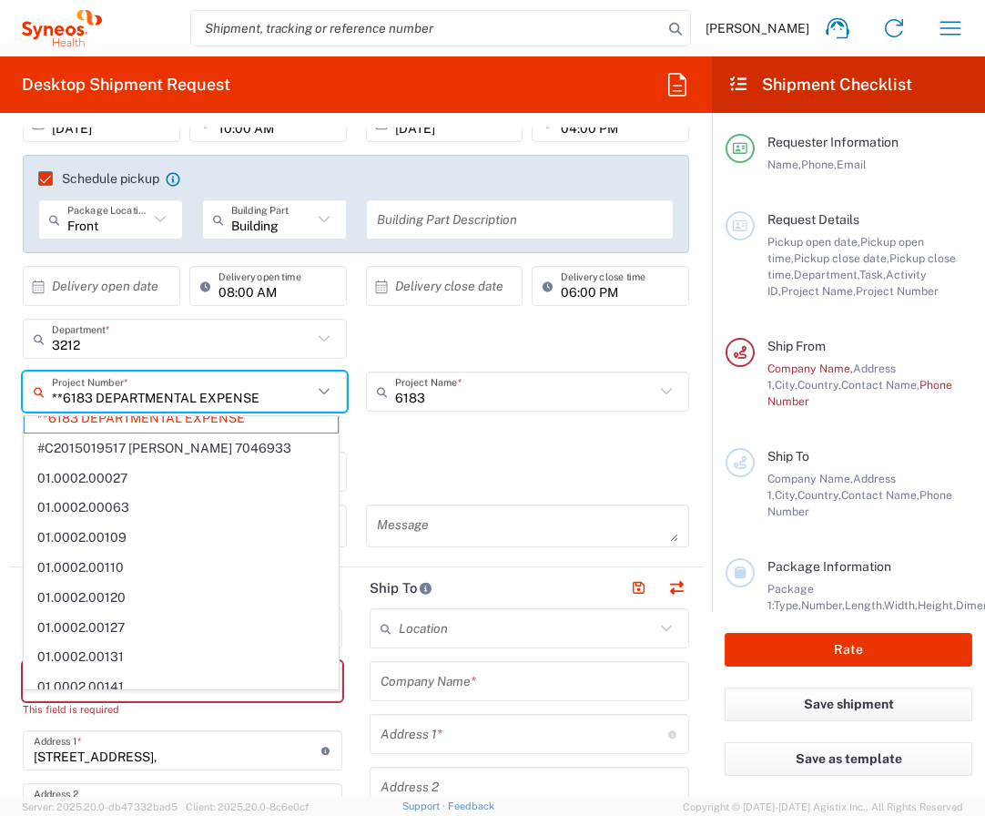
scroll to position [0, 0]
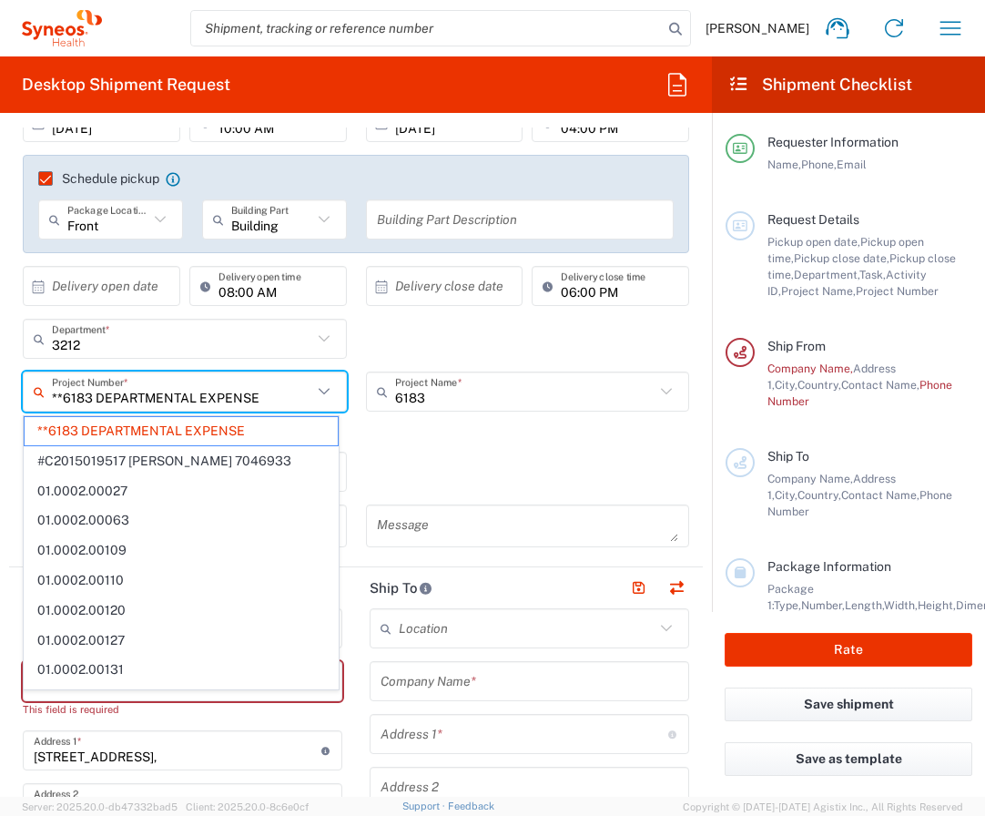
click at [581, 467] on div "Shipment Type Batch Regular" at bounding box center [357, 478] width 686 height 53
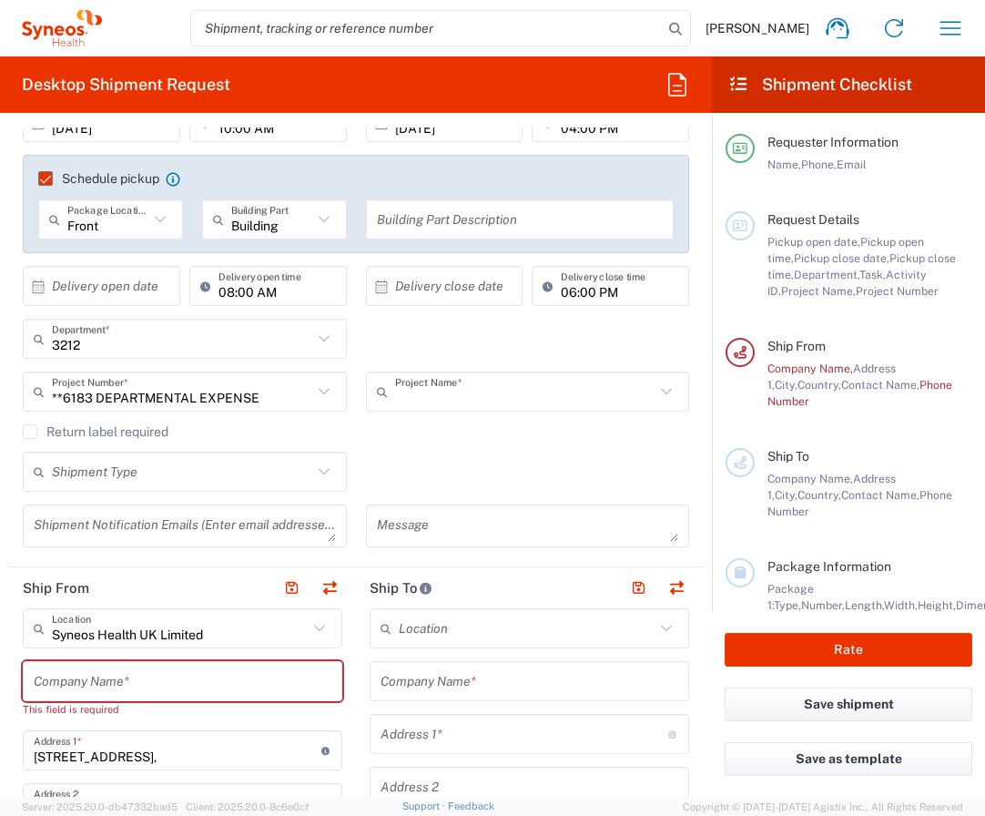
click at [608, 399] on input "text" at bounding box center [525, 392] width 260 height 32
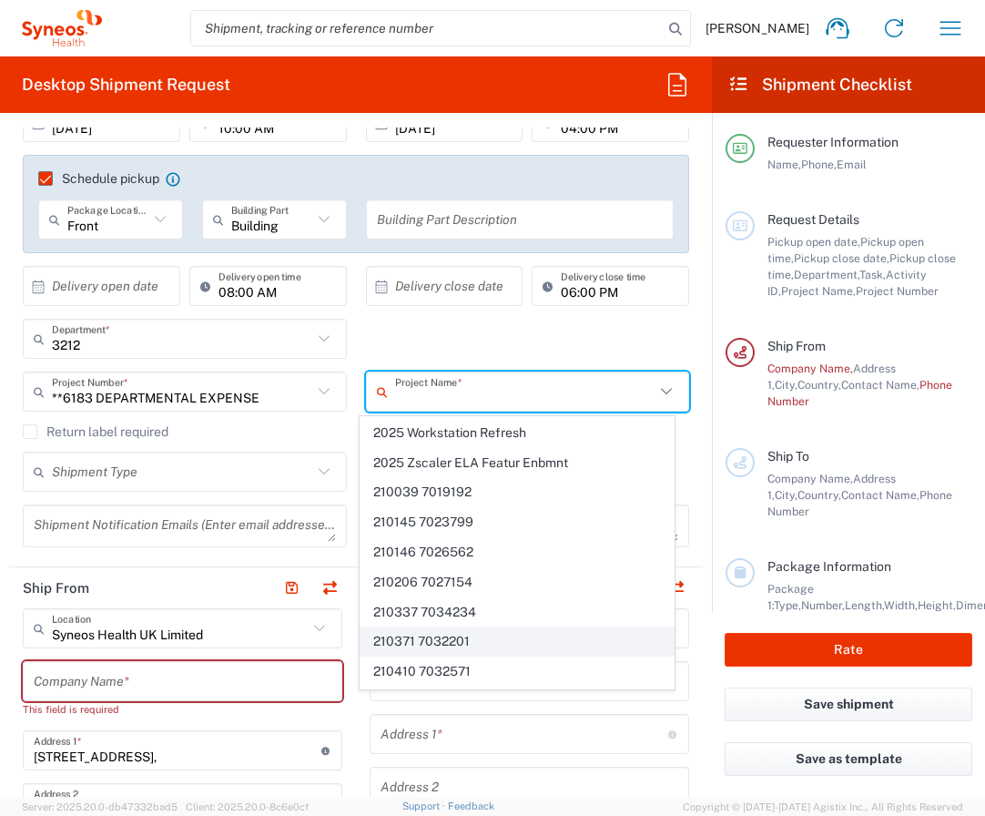
scroll to position [2651, 0]
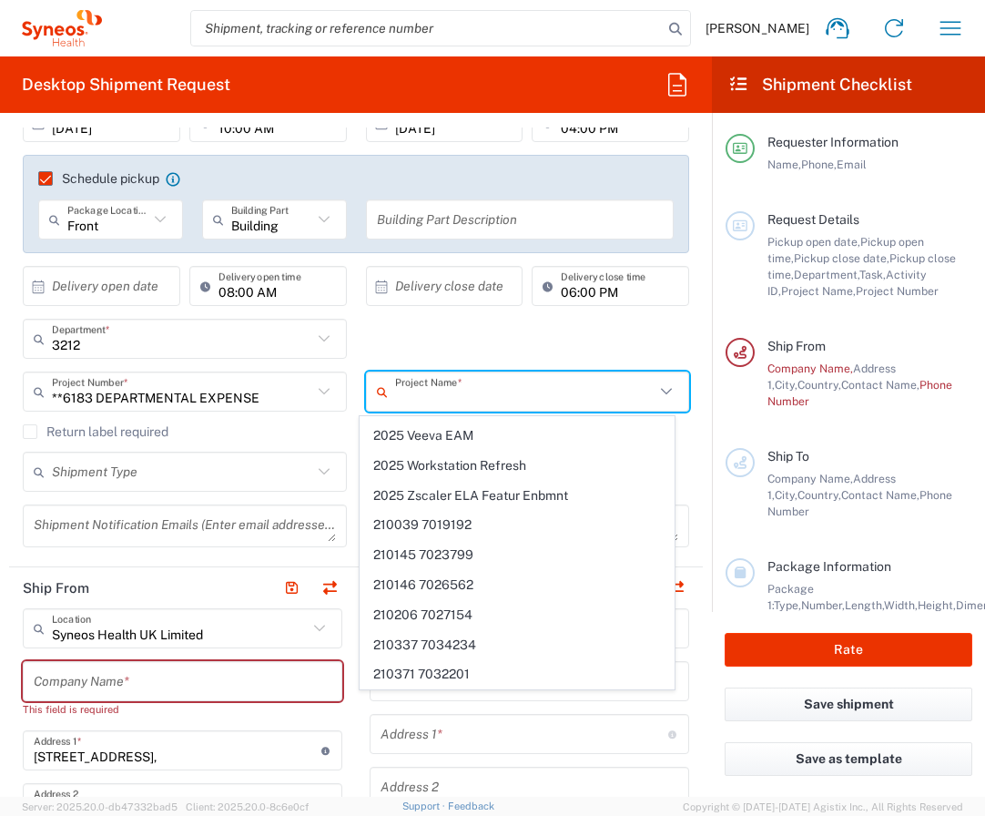
click at [503, 322] on div "3212 Department * 3212 3000 3100 3109 3110 3111 3112 3125 3130 3135 3136 3150 3…" at bounding box center [357, 345] width 686 height 53
type input "6183"
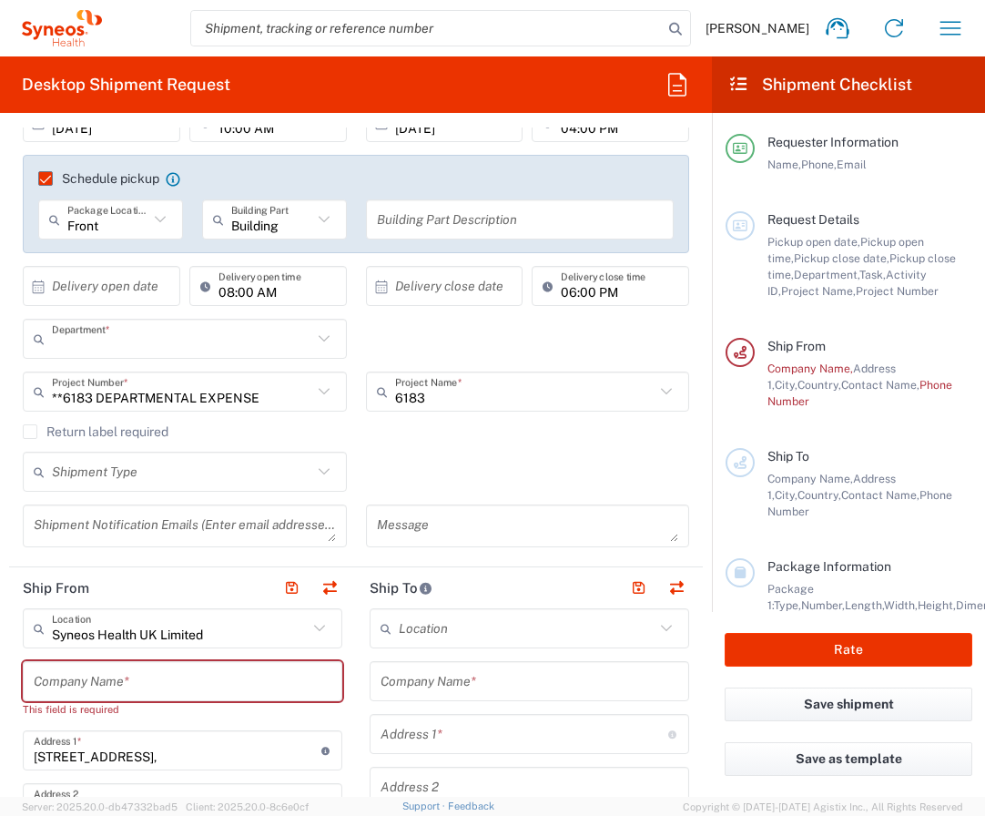
click at [289, 342] on input "text" at bounding box center [182, 339] width 260 height 32
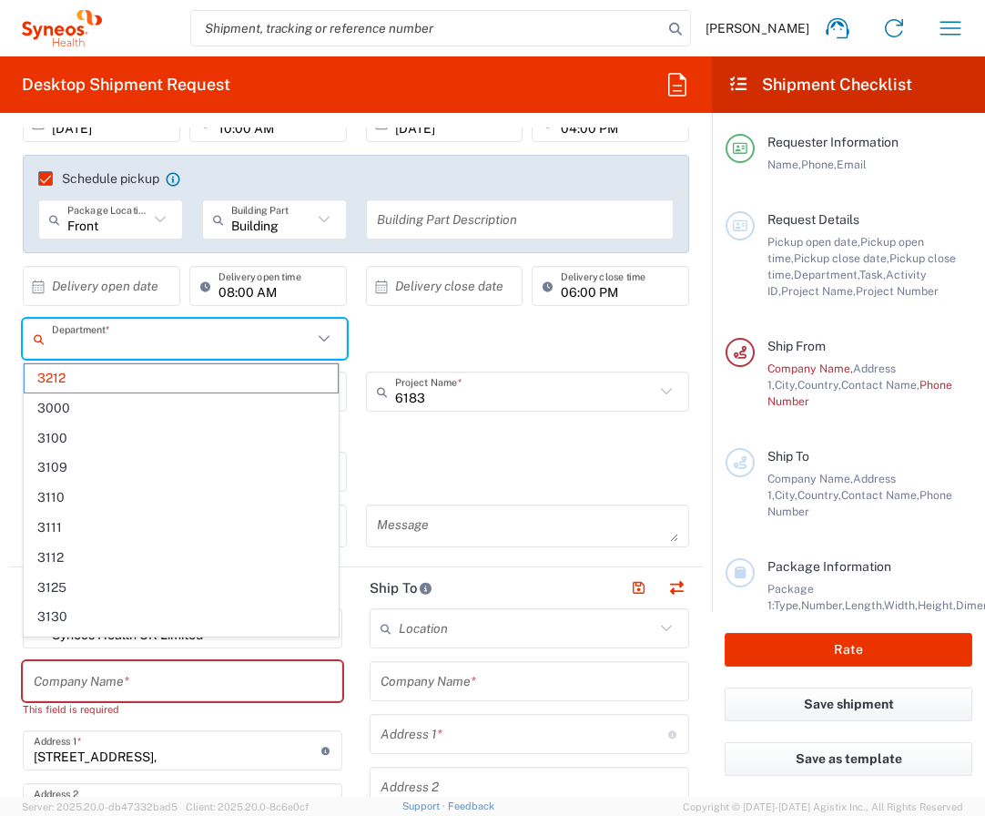
click at [289, 342] on input "text" at bounding box center [182, 339] width 260 height 32
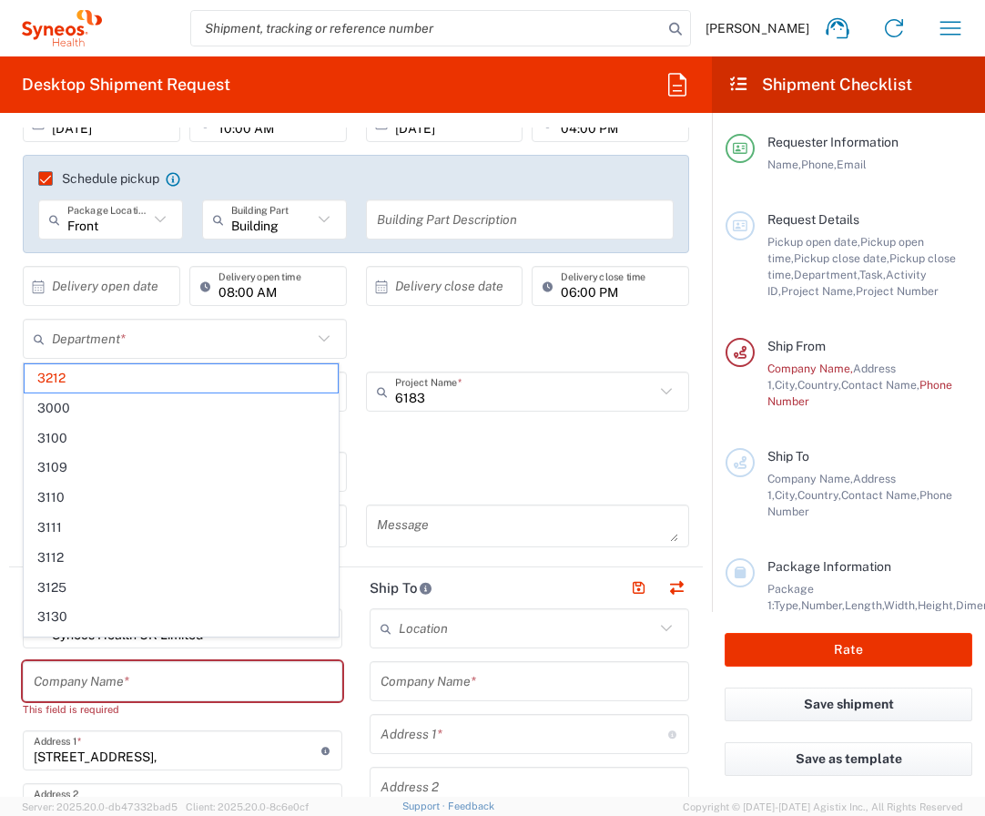
click at [385, 341] on div "Department * 3212 3000 3100 3109 3110 3111 3112 3125 3130 3135 3136 3150 3155 3…" at bounding box center [357, 345] width 686 height 53
type input "3212"
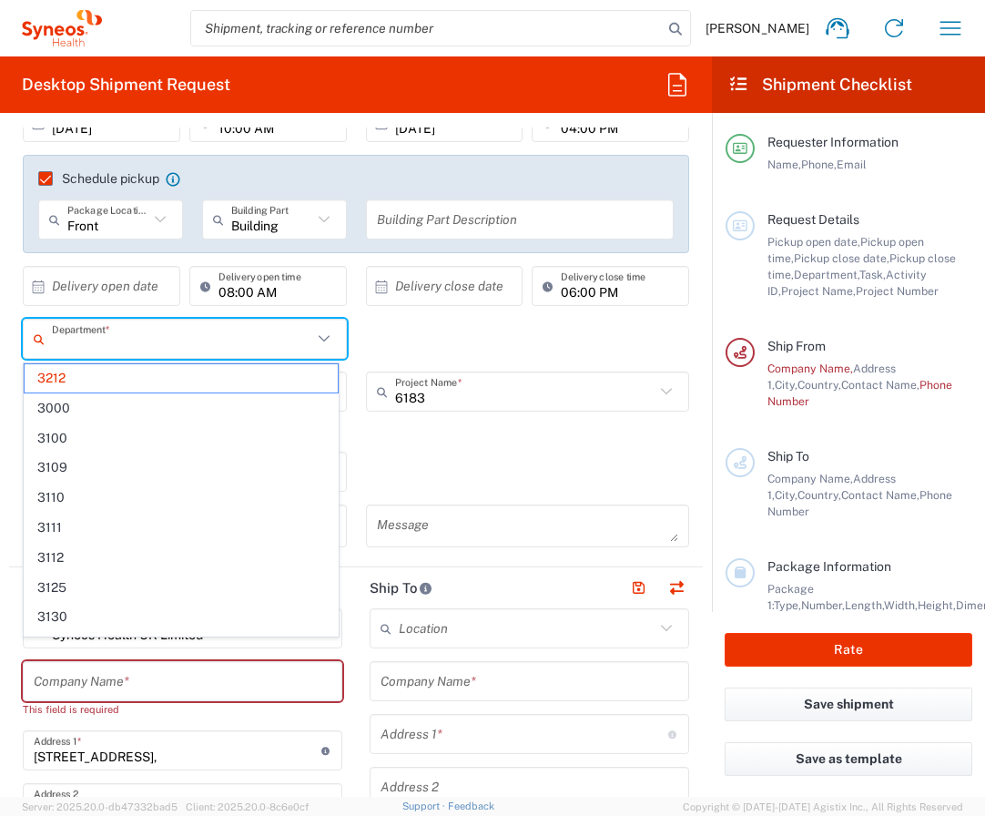
drag, startPoint x: 262, startPoint y: 327, endPoint x: 258, endPoint y: 338, distance: 11.8
click at [261, 330] on input "text" at bounding box center [182, 339] width 260 height 32
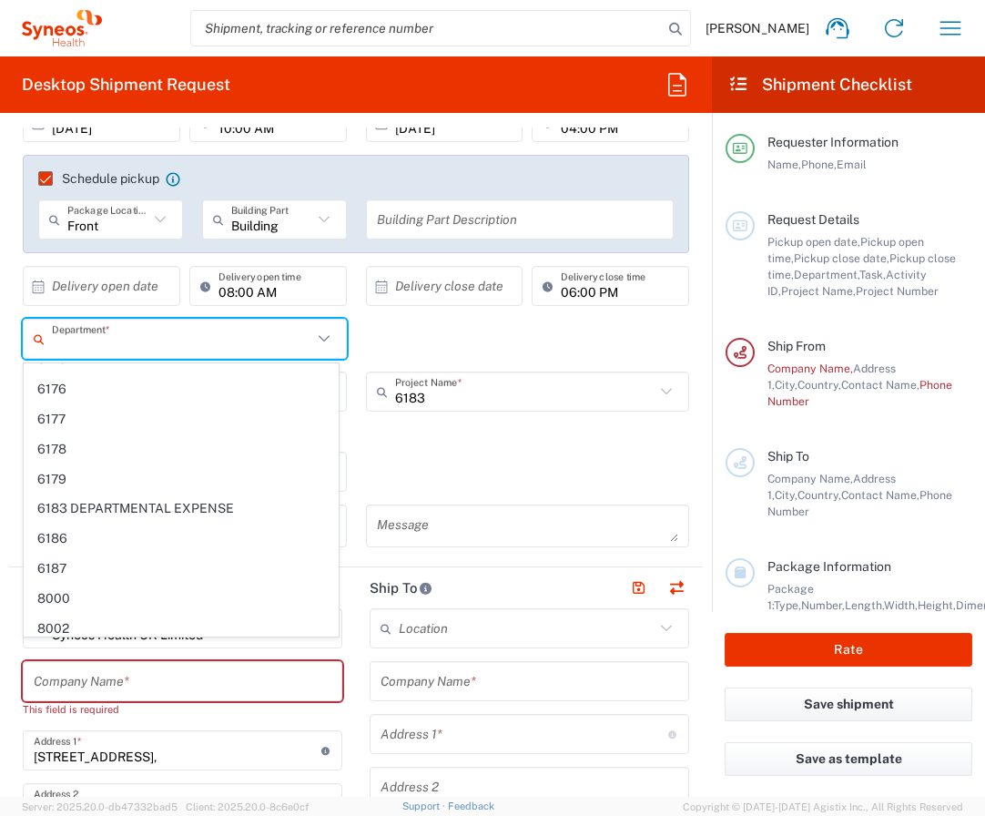
scroll to position [0, 0]
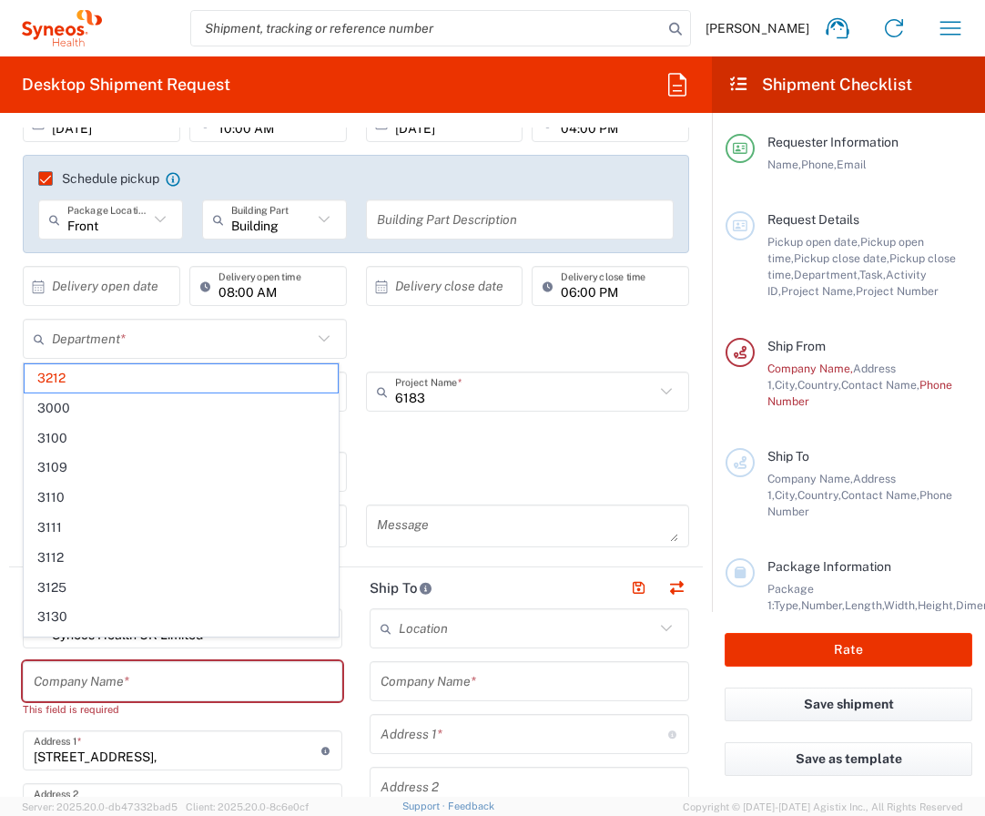
click at [444, 339] on div "Department * 3212 3000 3100 3109 3110 3111 3112 3125 3130 3135 3136 3150 3155 3…" at bounding box center [357, 345] width 686 height 53
type input "3212"
